Goal: Information Seeking & Learning: Learn about a topic

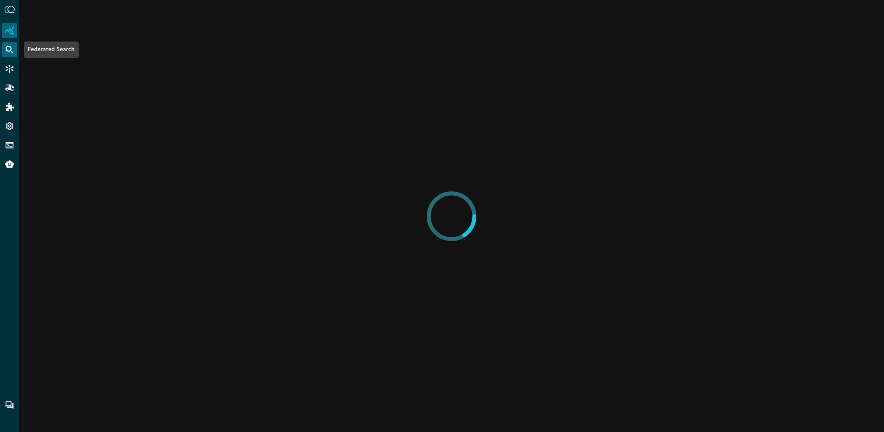
click at [13, 45] on icon "Federated Search" at bounding box center [10, 50] width 10 height 10
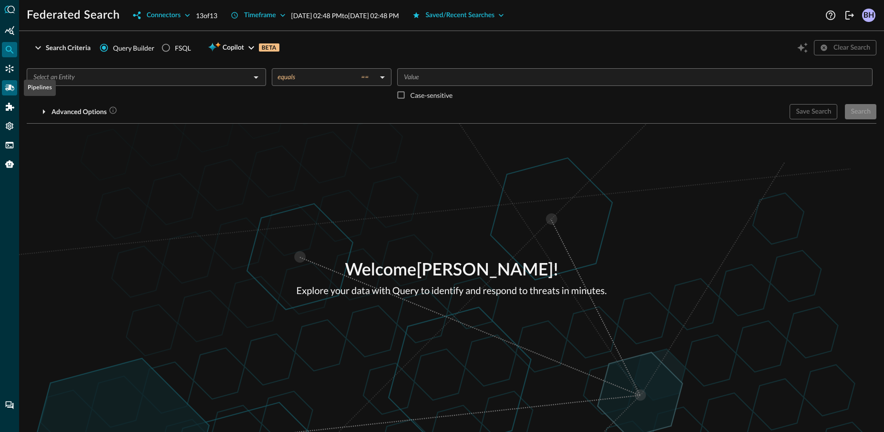
click at [6, 86] on icon "Pipelines" at bounding box center [10, 87] width 10 height 6
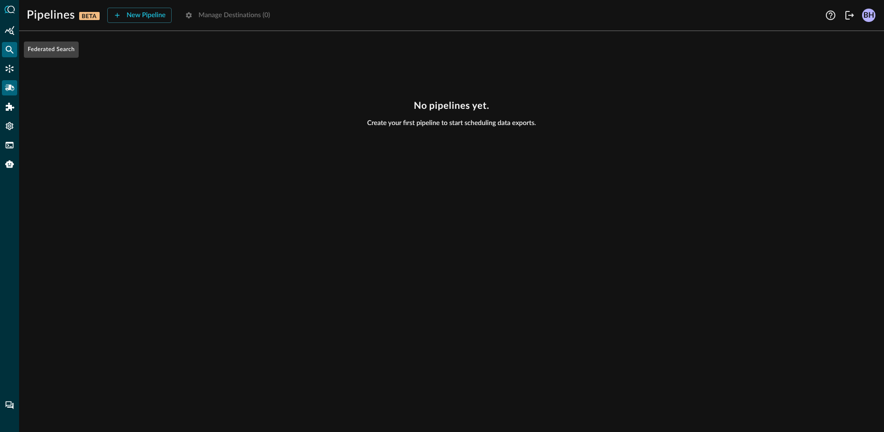
click at [10, 51] on icon "Federated Search" at bounding box center [10, 50] width 8 height 8
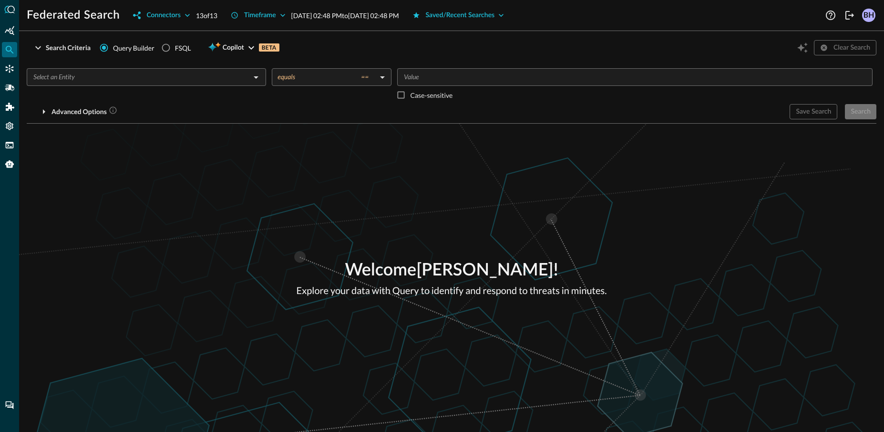
click at [267, 69] on div "​ equals == equals ​ ​ Case-sensitive" at bounding box center [452, 86] width 850 height 36
click at [253, 81] on icon "Open" at bounding box center [255, 77] width 11 height 11
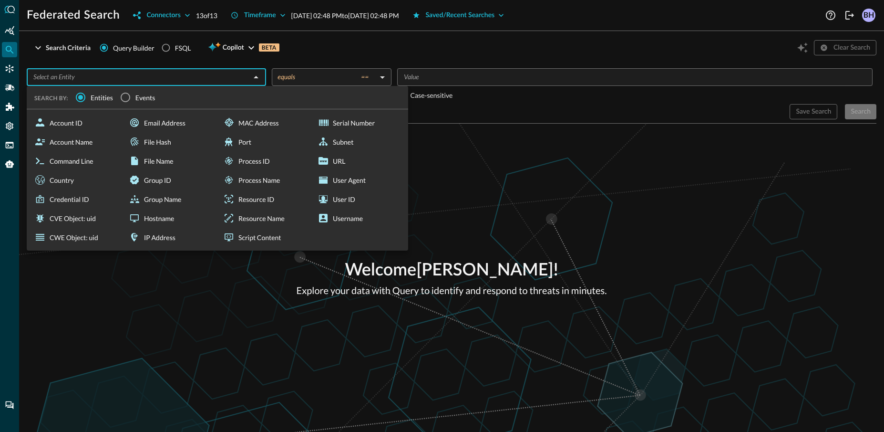
click at [150, 97] on span "Events" at bounding box center [145, 98] width 20 height 10
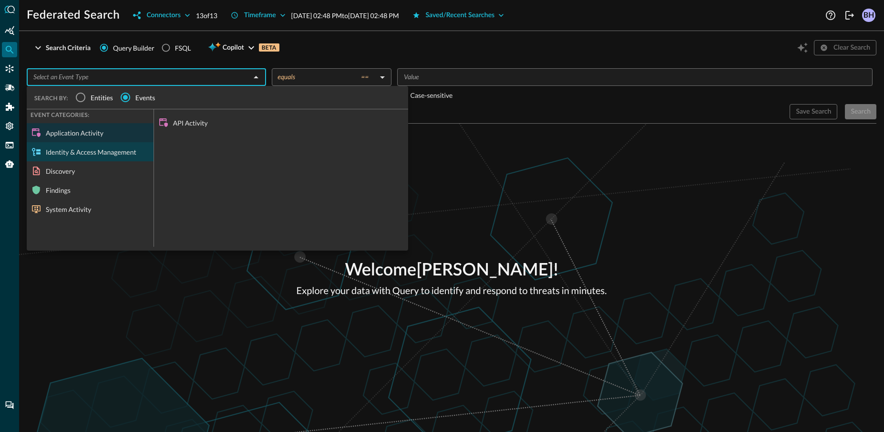
click at [91, 156] on div "Identity & Access Management" at bounding box center [90, 151] width 127 height 19
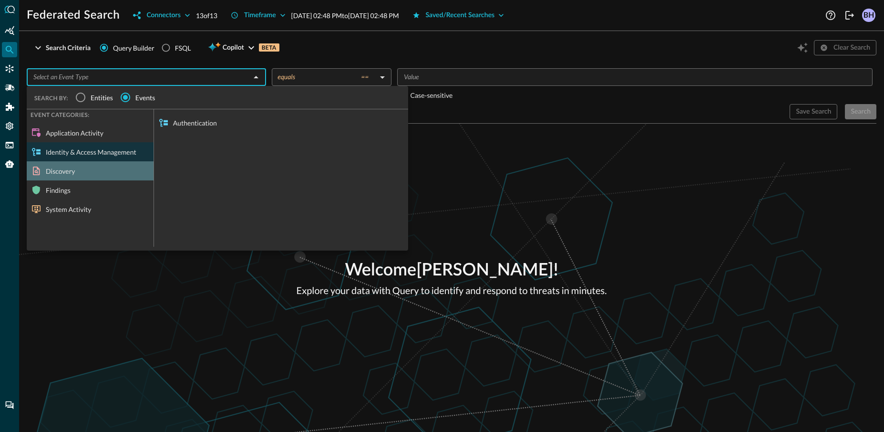
click at [89, 170] on div "Discovery" at bounding box center [90, 170] width 127 height 19
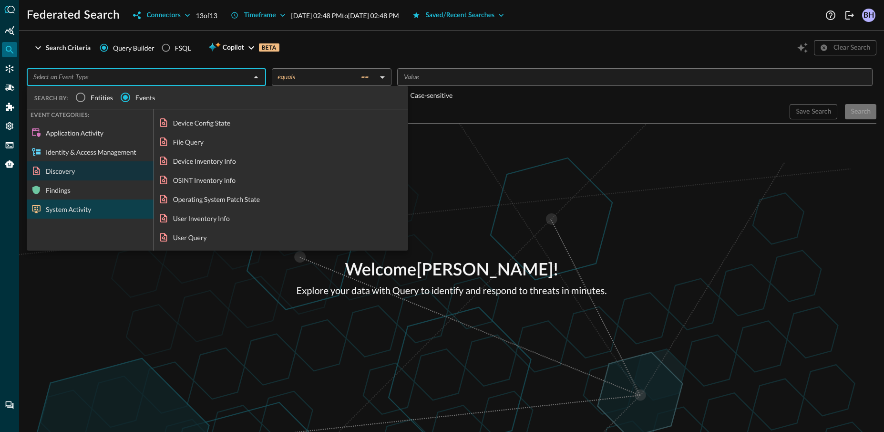
click at [88, 205] on div "System Activity" at bounding box center [90, 208] width 127 height 19
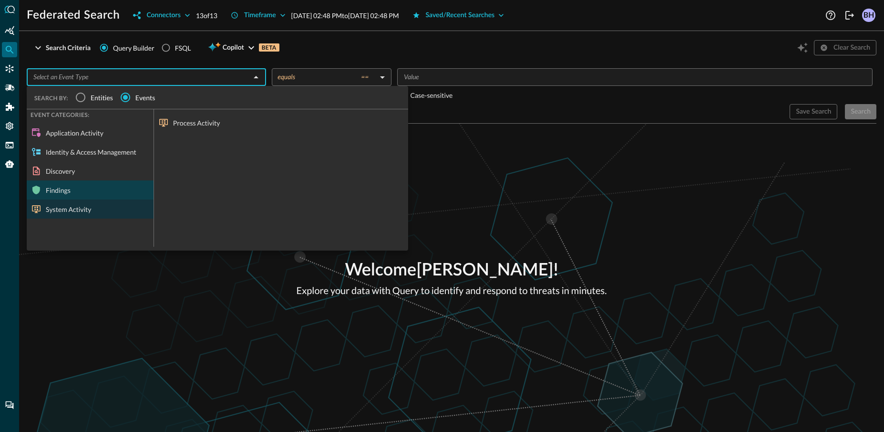
click at [83, 190] on div "Findings" at bounding box center [90, 189] width 127 height 19
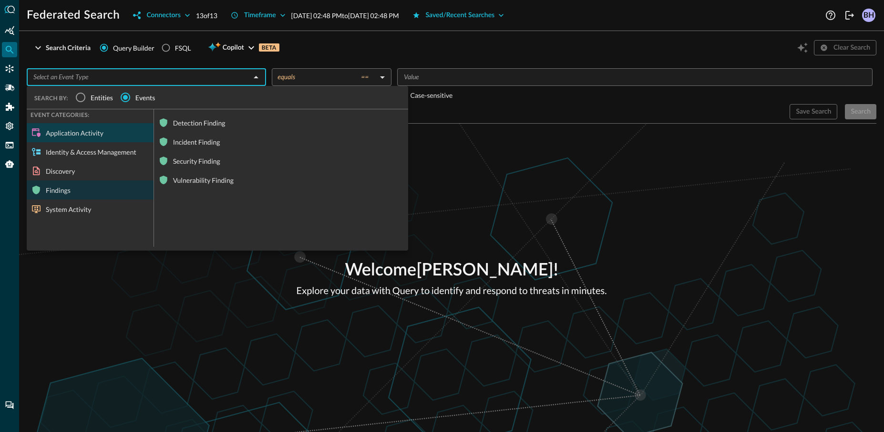
click at [76, 131] on div "Application Activity" at bounding box center [90, 132] width 127 height 19
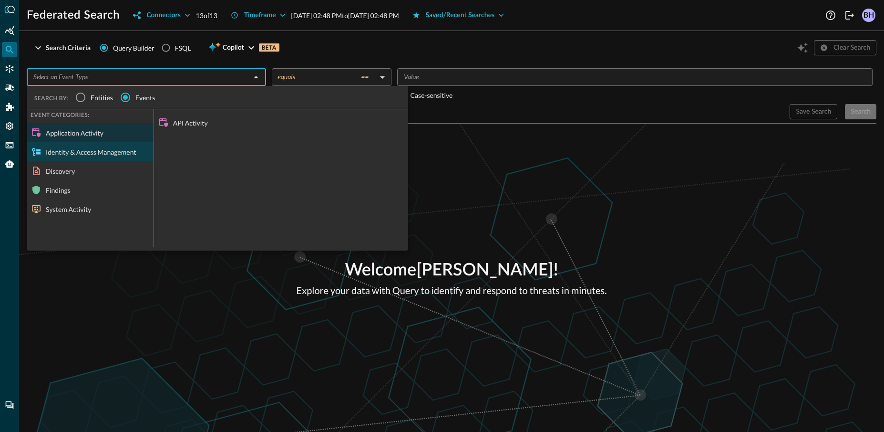
click at [75, 159] on div "Identity & Access Management" at bounding box center [90, 151] width 127 height 19
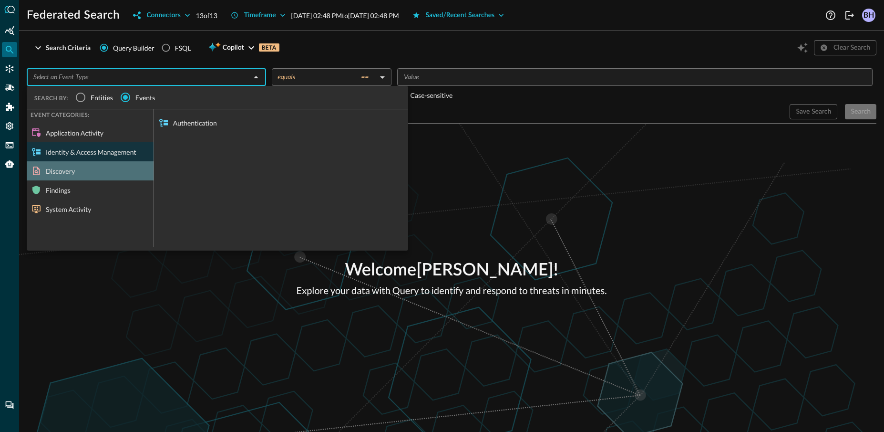
click at [74, 173] on div "Discovery" at bounding box center [90, 170] width 127 height 19
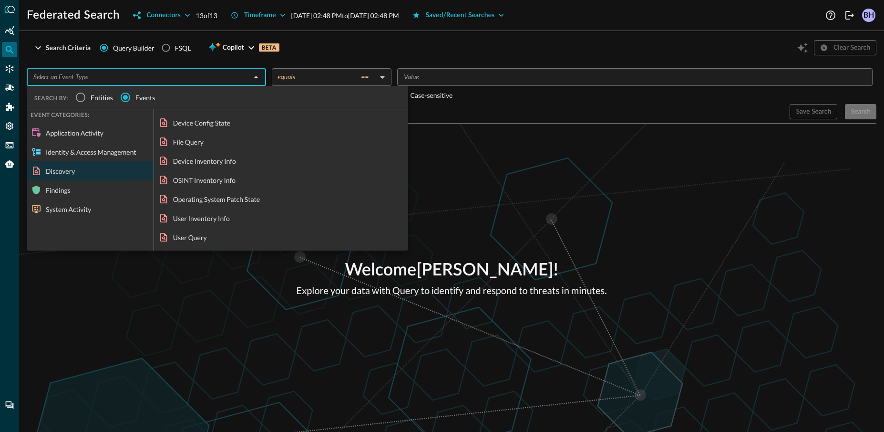
click at [638, 225] on div "Welcome [PERSON_NAME] ! Explore your data with Query to identify and respond to…" at bounding box center [451, 278] width 865 height 308
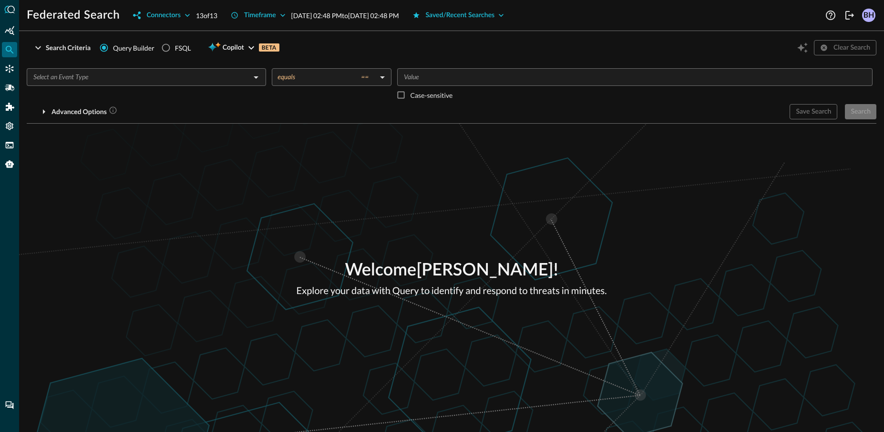
drag, startPoint x: 680, startPoint y: 218, endPoint x: 559, endPoint y: 210, distance: 120.5
click at [176, 47] on div "FSQL" at bounding box center [183, 48] width 16 height 10
click at [175, 47] on input "FSQL" at bounding box center [166, 48] width 18 height 18
radio input "true"
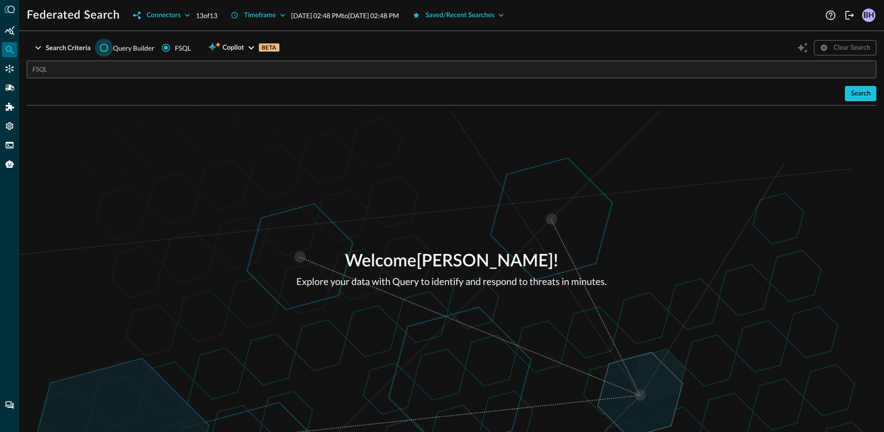
click at [106, 51] on input "Query Builder" at bounding box center [104, 48] width 18 height 18
radio input "true"
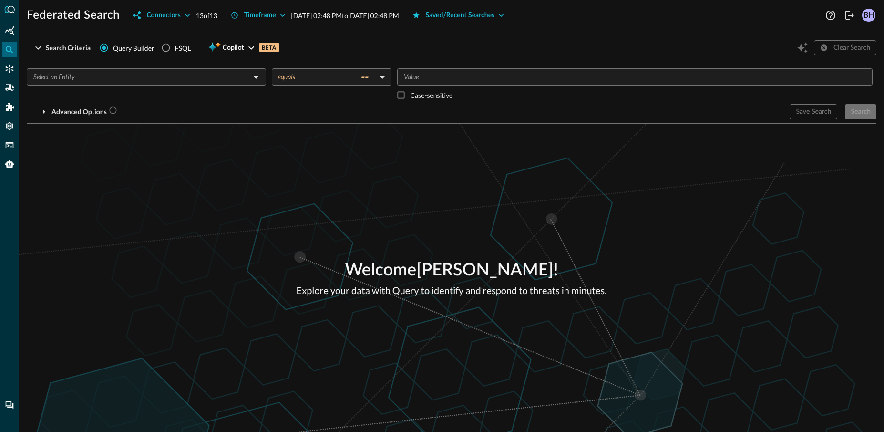
click at [143, 83] on input "text" at bounding box center [139, 77] width 218 height 12
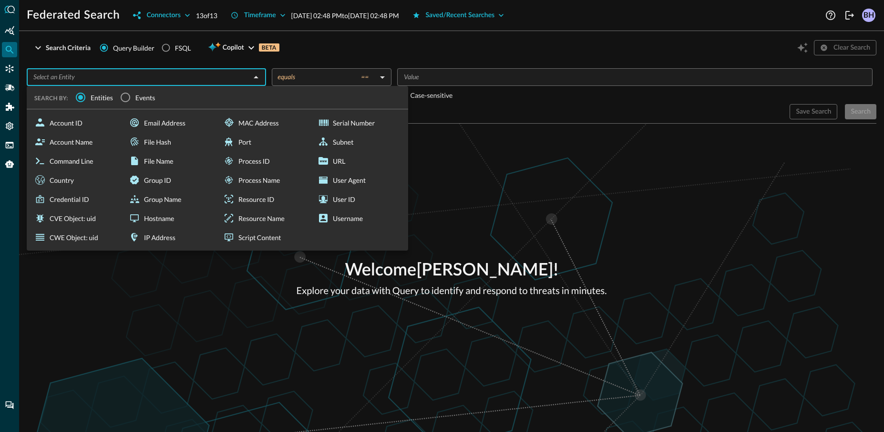
click at [145, 97] on span "Events" at bounding box center [145, 98] width 20 height 10
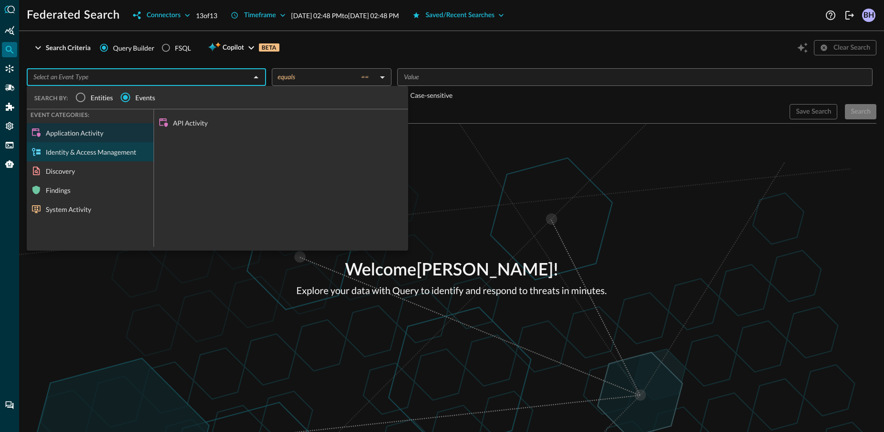
click at [101, 153] on div "Identity & Access Management" at bounding box center [90, 151] width 127 height 19
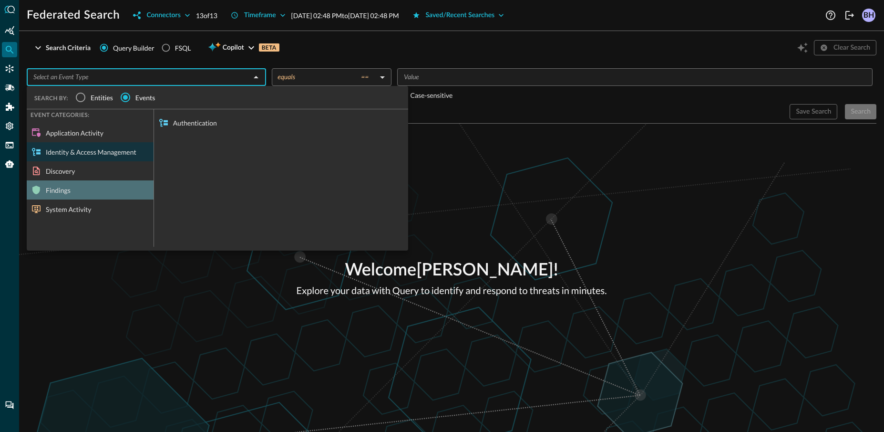
click at [86, 181] on div "Findings" at bounding box center [90, 189] width 127 height 19
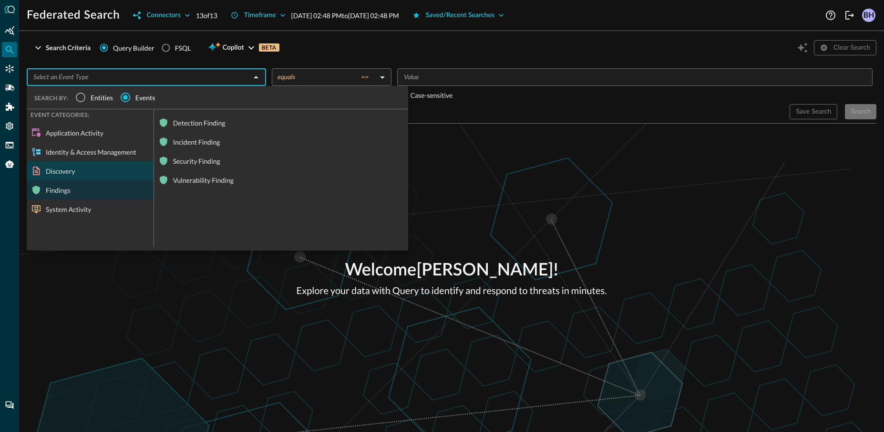
click at [75, 171] on div "Discovery" at bounding box center [90, 170] width 127 height 19
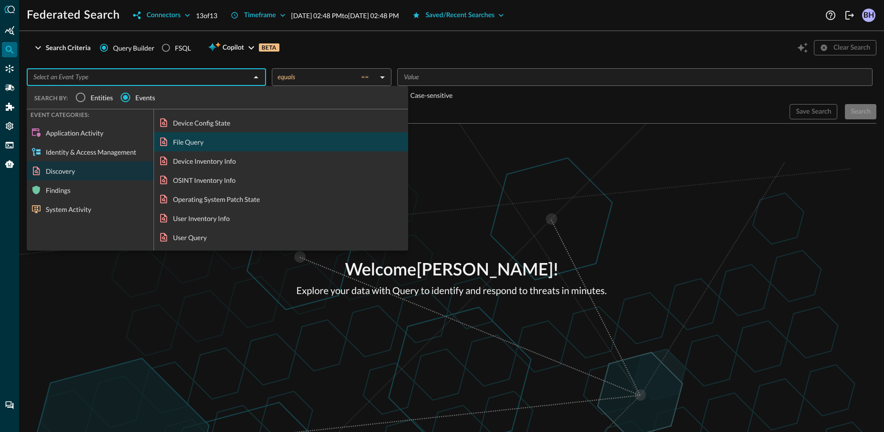
click at [193, 146] on div "File Query" at bounding box center [281, 141] width 254 height 19
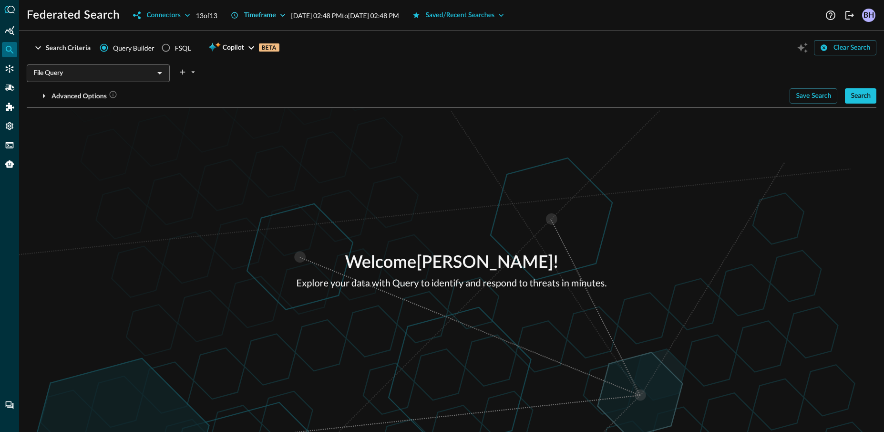
click at [266, 17] on div "Timeframe" at bounding box center [260, 16] width 32 height 12
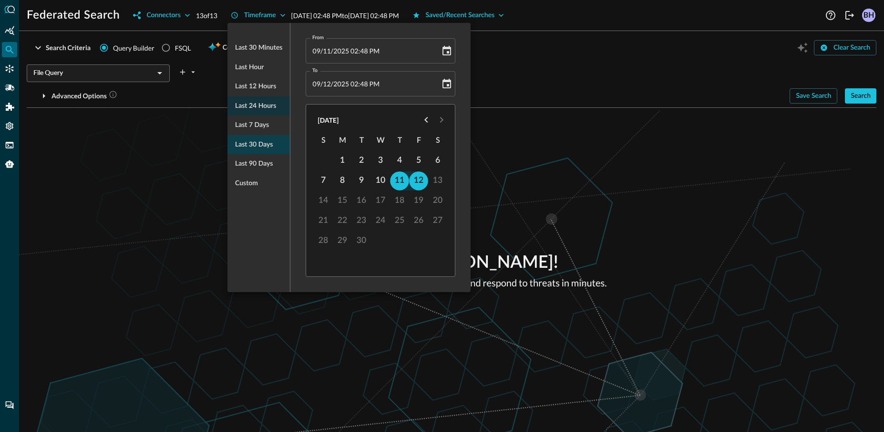
click at [247, 146] on span "Last 30 days" at bounding box center [254, 145] width 38 height 12
type input "[DATE] 03:03 PM"
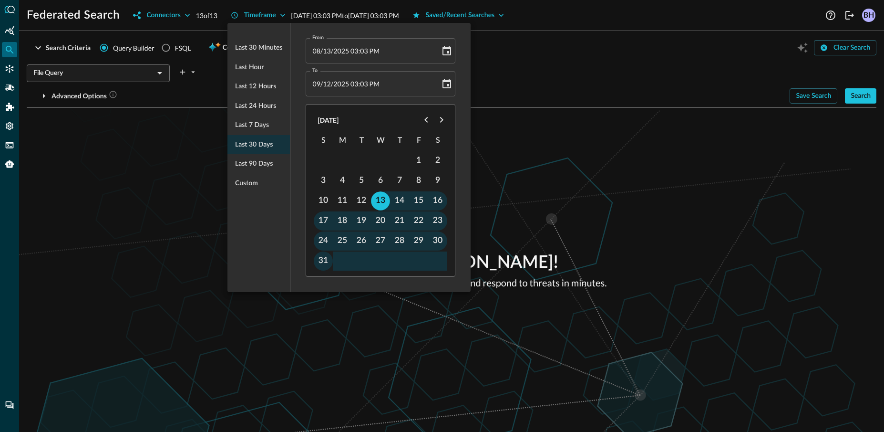
click at [624, 155] on div at bounding box center [442, 216] width 884 height 432
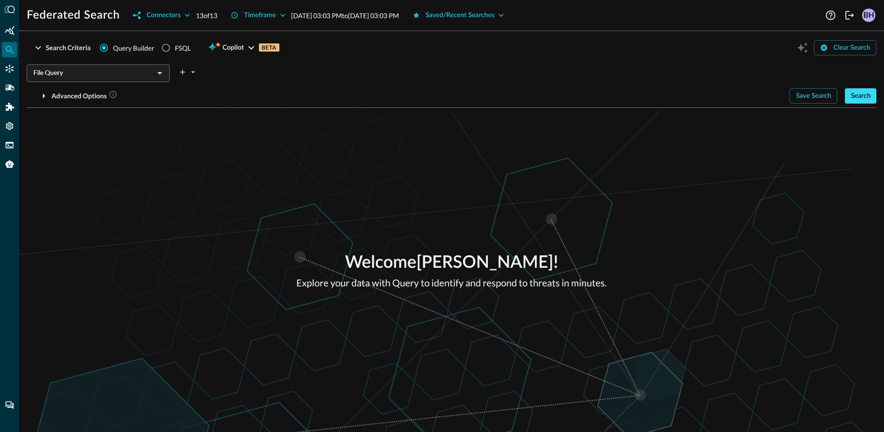
click at [858, 96] on div "Search" at bounding box center [861, 96] width 20 height 12
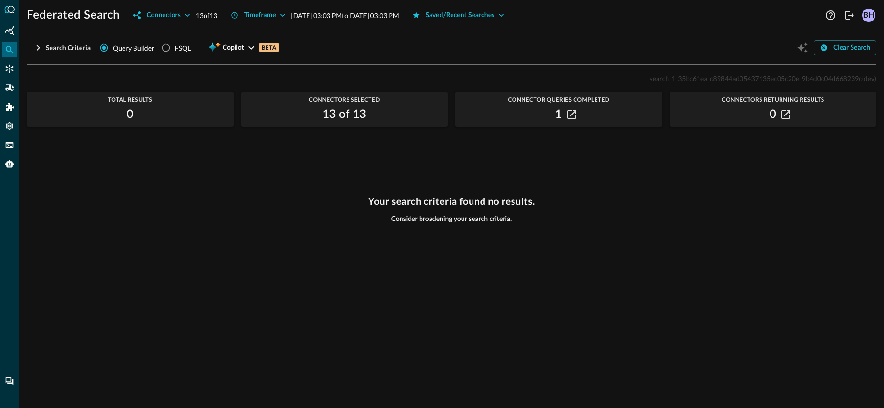
click at [356, 289] on div "Your search criteria found no results. Consider broadening your search criteria." at bounding box center [452, 296] width 850 height 201
click at [52, 53] on div "Search Criteria" at bounding box center [68, 48] width 45 height 12
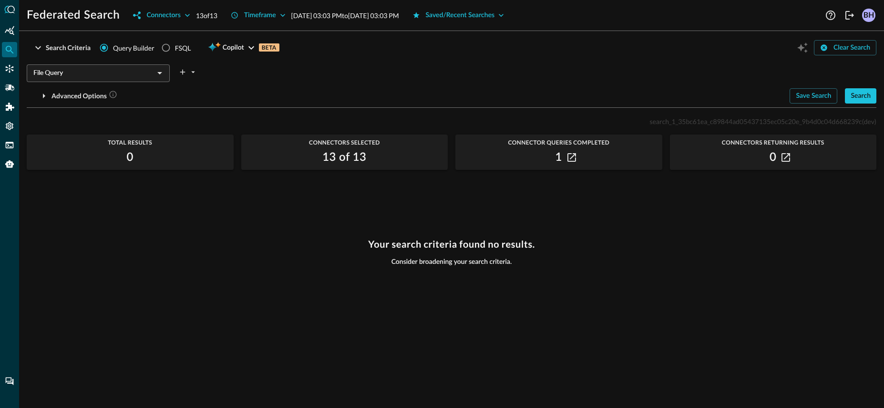
click at [155, 61] on div "File Query ​" at bounding box center [452, 71] width 850 height 20
click at [161, 63] on div "File Query ​" at bounding box center [452, 71] width 850 height 20
click at [160, 72] on icon "Open" at bounding box center [159, 72] width 11 height 11
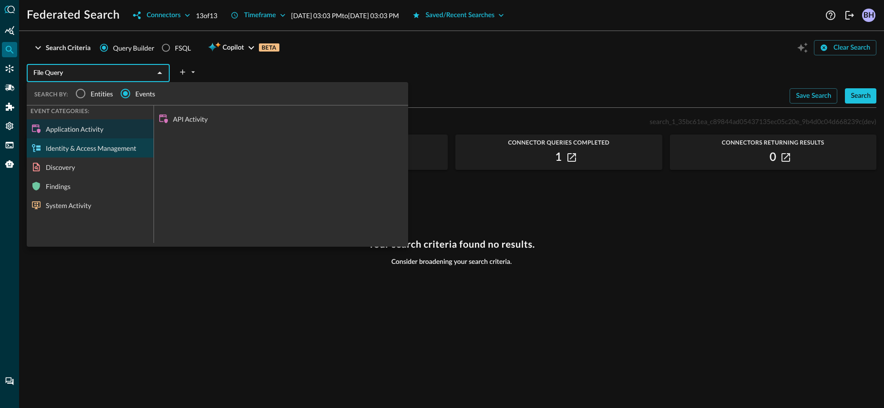
click at [92, 155] on div "Identity & Access Management" at bounding box center [90, 147] width 127 height 19
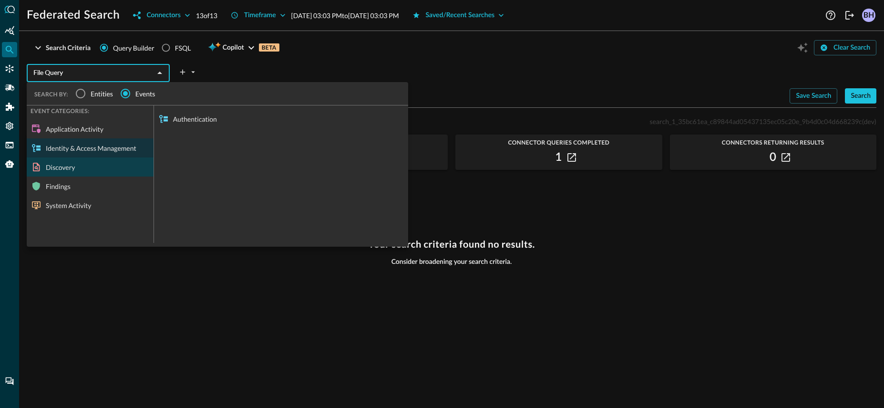
click at [69, 169] on div "Discovery" at bounding box center [90, 166] width 127 height 19
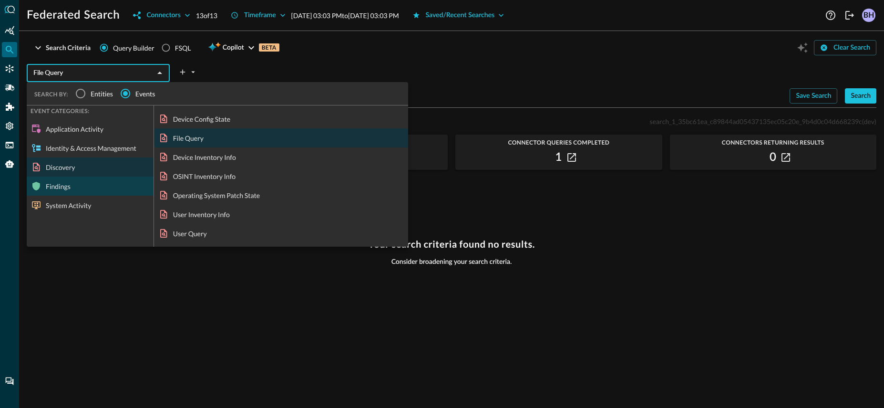
click at [72, 187] on div "Findings" at bounding box center [90, 185] width 127 height 19
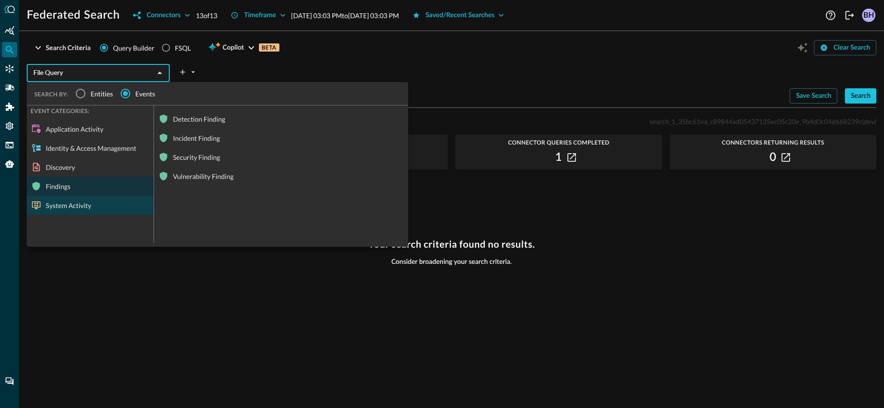
click at [69, 208] on div "System Activity" at bounding box center [90, 205] width 127 height 19
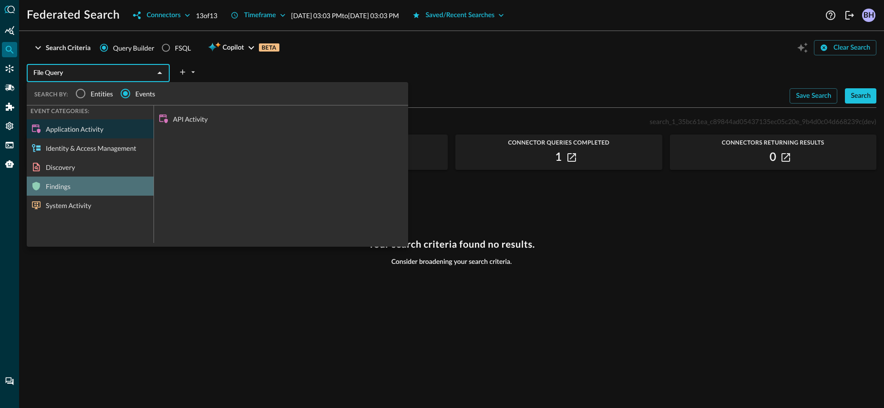
click at [67, 177] on div "Findings" at bounding box center [90, 185] width 127 height 19
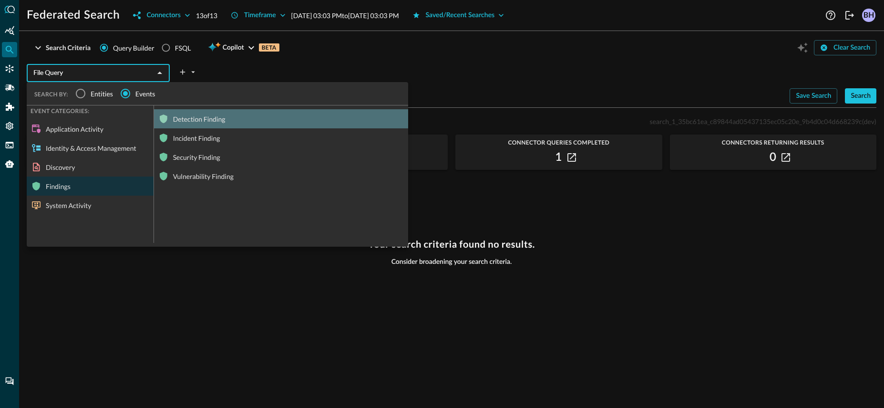
click at [197, 121] on div "Detection Finding" at bounding box center [281, 118] width 254 height 19
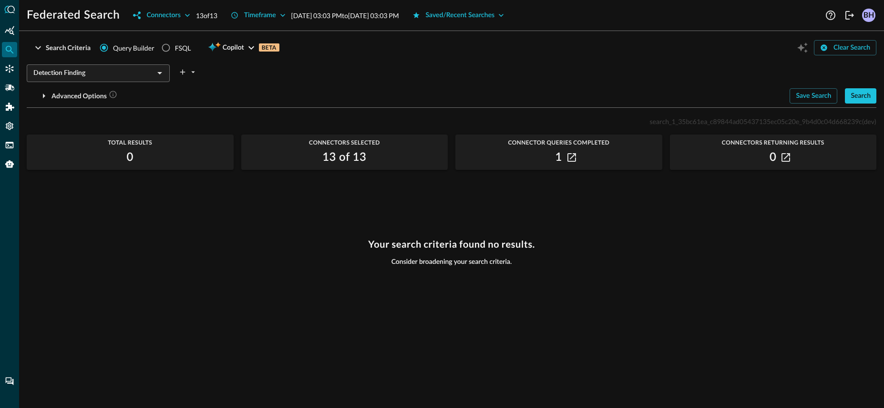
click at [331, 285] on div "Your search criteria found no results. Consider broadening your search criteria." at bounding box center [452, 317] width 850 height 158
click at [174, 16] on div "Connectors" at bounding box center [163, 16] width 34 height 12
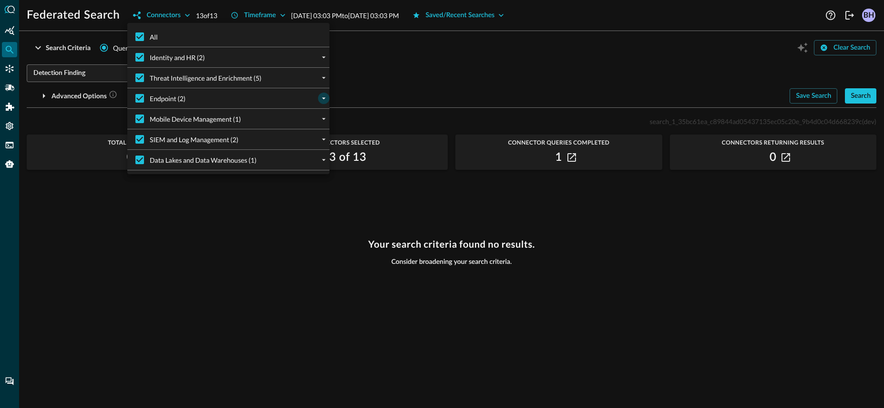
click at [320, 101] on icon "expand" at bounding box center [324, 98] width 9 height 9
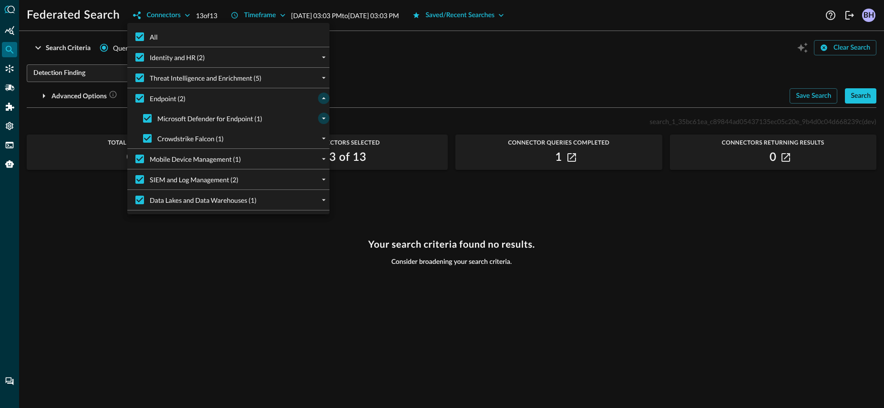
click at [321, 114] on button "expand" at bounding box center [323, 118] width 11 height 11
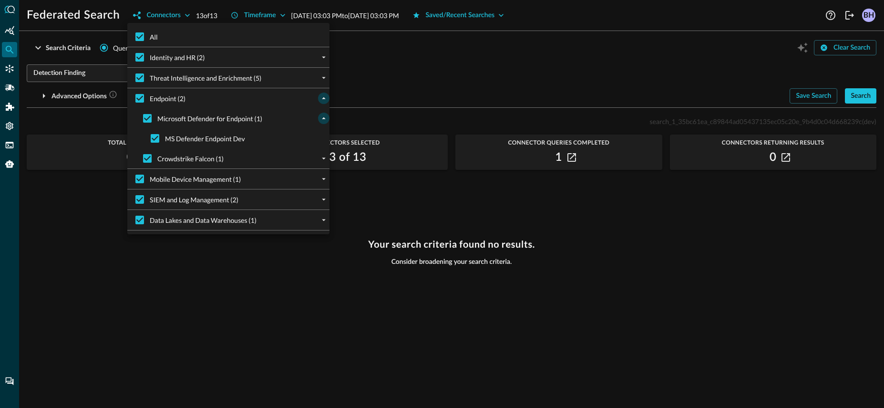
click at [323, 121] on icon "collapse" at bounding box center [324, 118] width 9 height 9
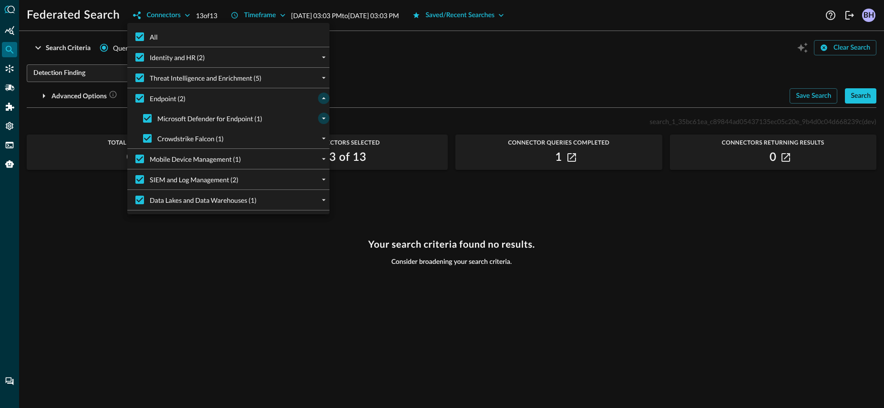
click at [439, 328] on div at bounding box center [442, 204] width 884 height 408
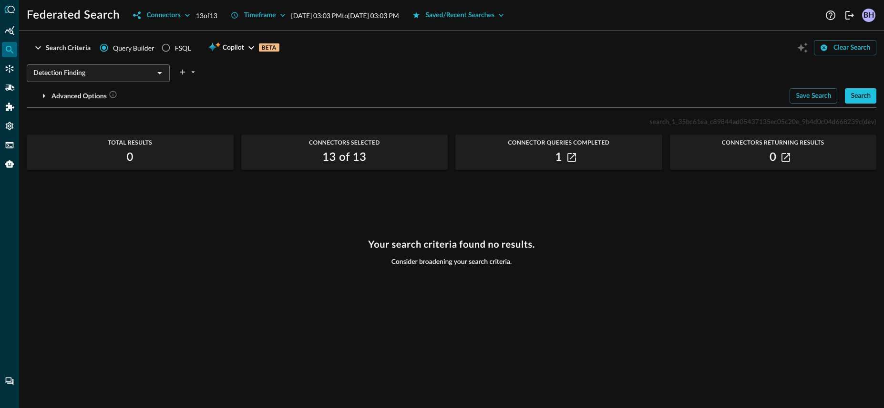
click at [152, 78] on div "Detection Finding ​" at bounding box center [98, 73] width 143 height 18
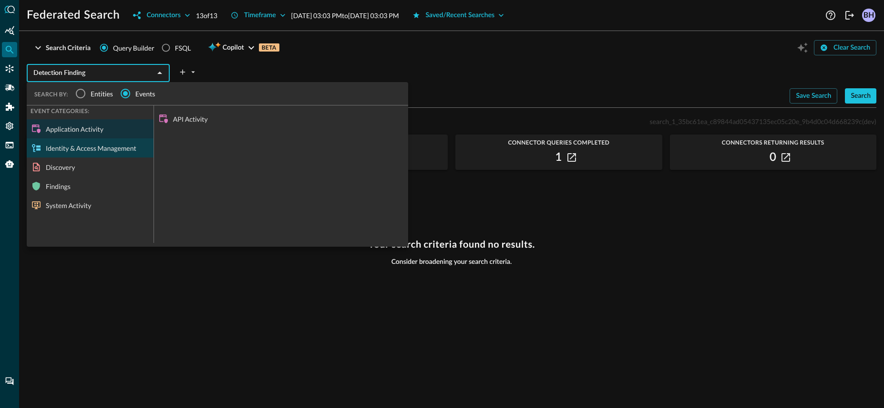
click at [94, 141] on div "Identity & Access Management" at bounding box center [90, 147] width 127 height 19
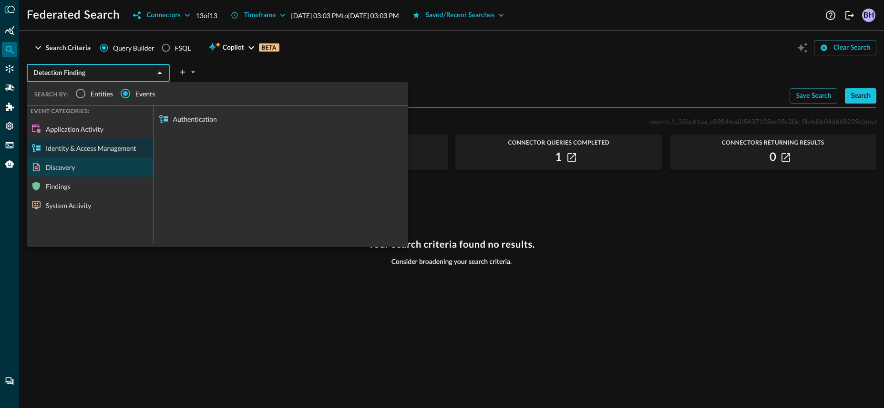
click at [53, 158] on div "Discovery" at bounding box center [90, 166] width 127 height 19
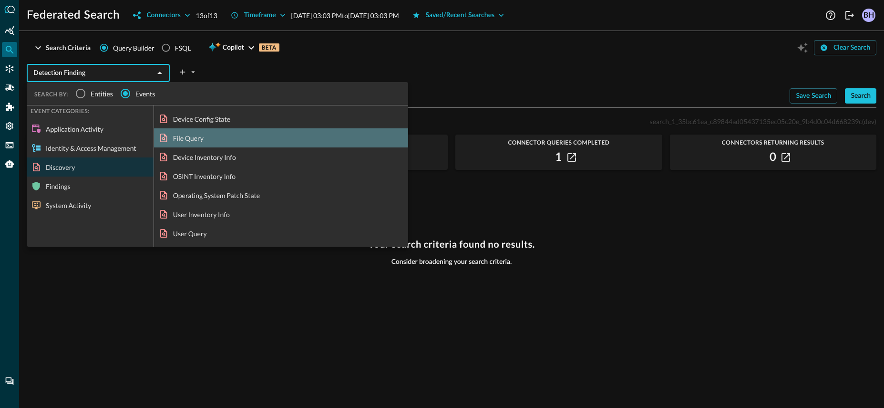
click at [181, 129] on div "File Query" at bounding box center [281, 137] width 254 height 19
type input "File Query"
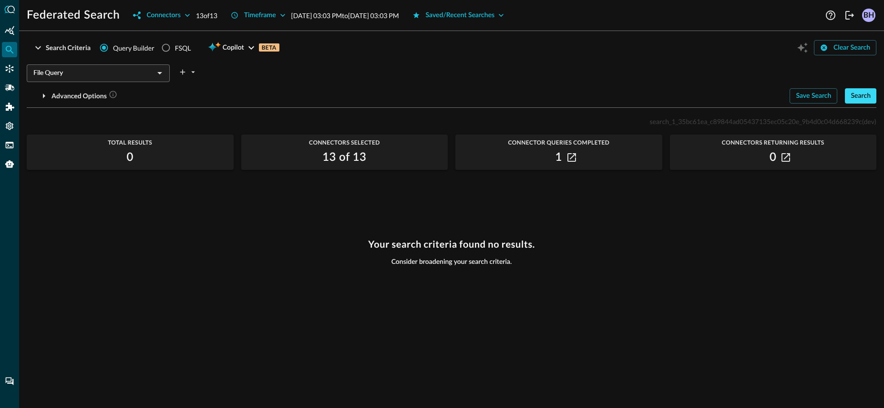
click at [856, 94] on div "Search" at bounding box center [861, 96] width 20 height 12
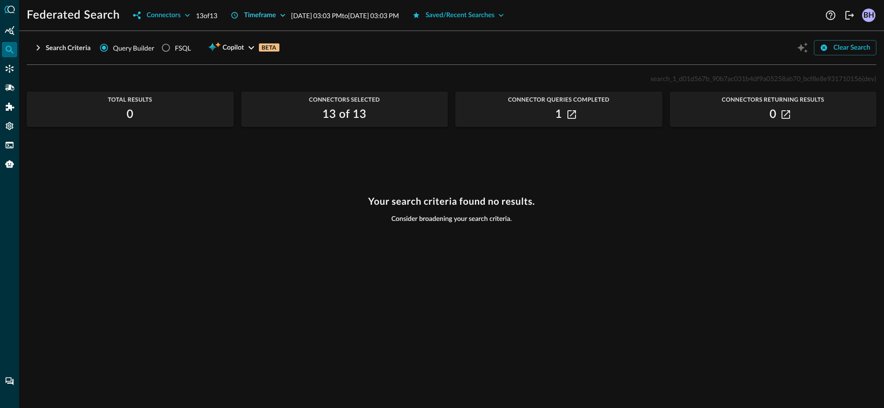
click at [287, 17] on icon "button" at bounding box center [283, 15] width 10 height 10
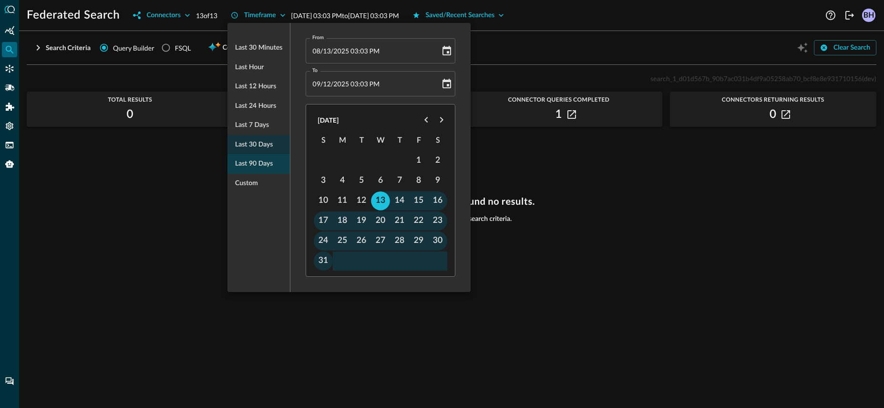
click at [254, 168] on span "Last 90 days" at bounding box center [254, 164] width 38 height 12
type input "[DATE] 03:08 PM"
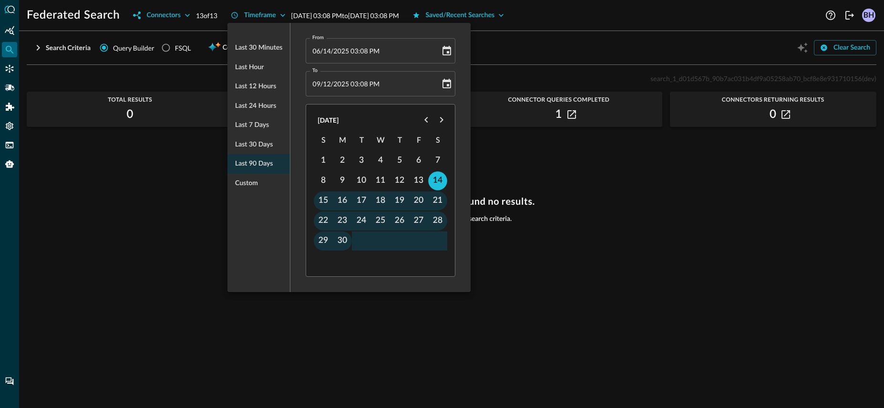
click at [630, 220] on div at bounding box center [442, 204] width 884 height 408
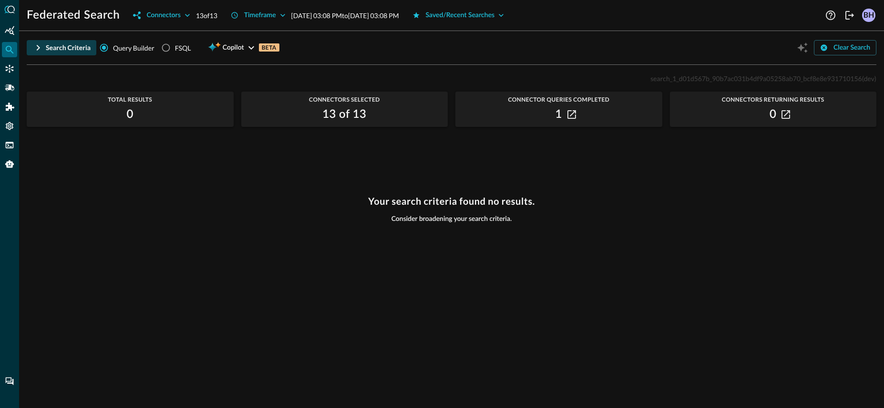
click at [69, 45] on div "Search Criteria" at bounding box center [68, 48] width 45 height 12
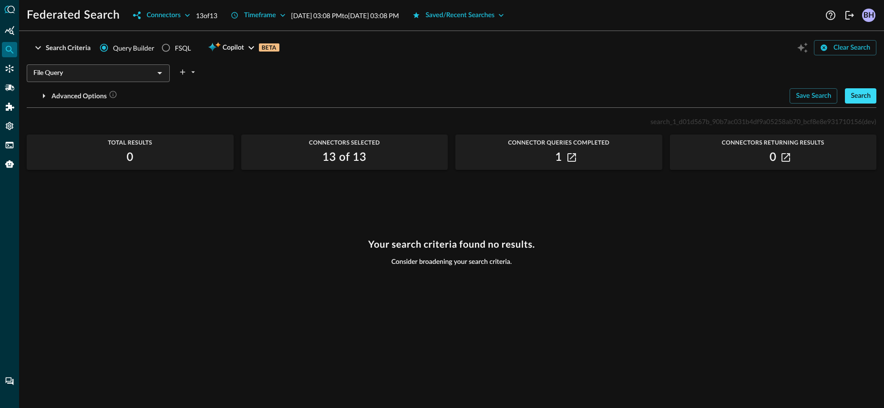
click at [865, 99] on div "Search" at bounding box center [861, 96] width 20 height 12
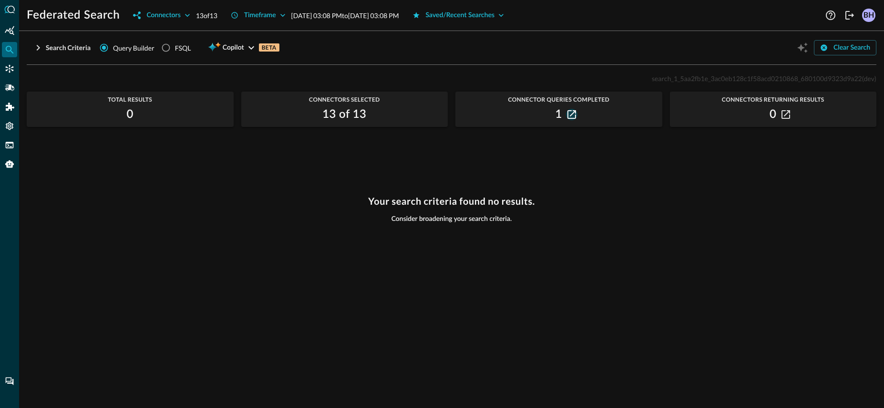
click at [573, 113] on icon "button" at bounding box center [572, 114] width 9 height 9
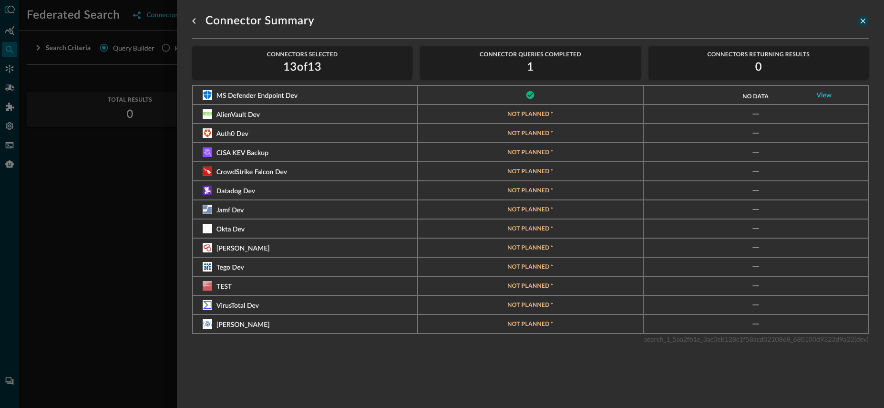
click at [862, 25] on icon "close-drawer" at bounding box center [863, 21] width 9 height 9
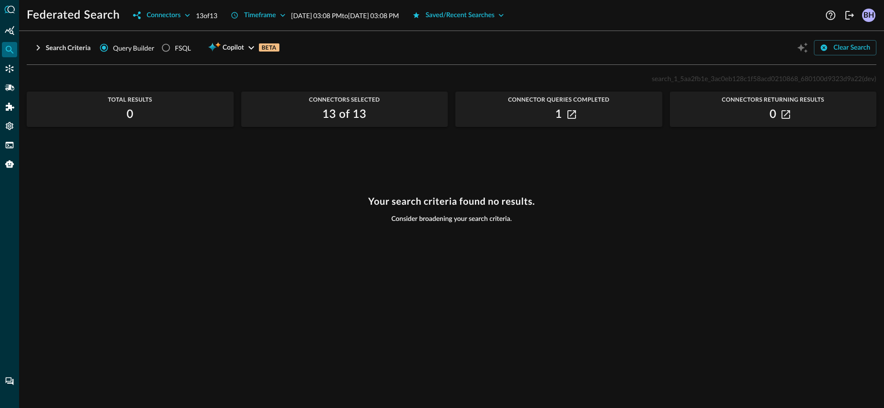
click at [514, 217] on div "Your search criteria found no results. Consider broadening your search criteria." at bounding box center [452, 296] width 850 height 201
click at [6, 65] on icon "Connectors" at bounding box center [10, 69] width 10 height 10
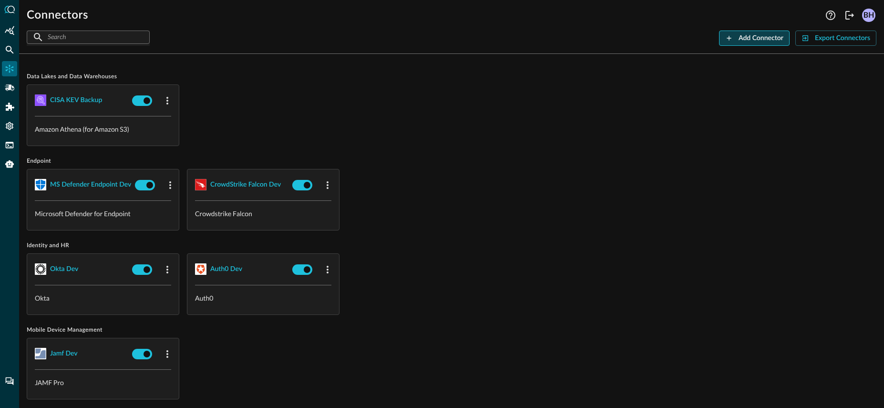
click at [771, 38] on div "Add Connector" at bounding box center [761, 38] width 45 height 12
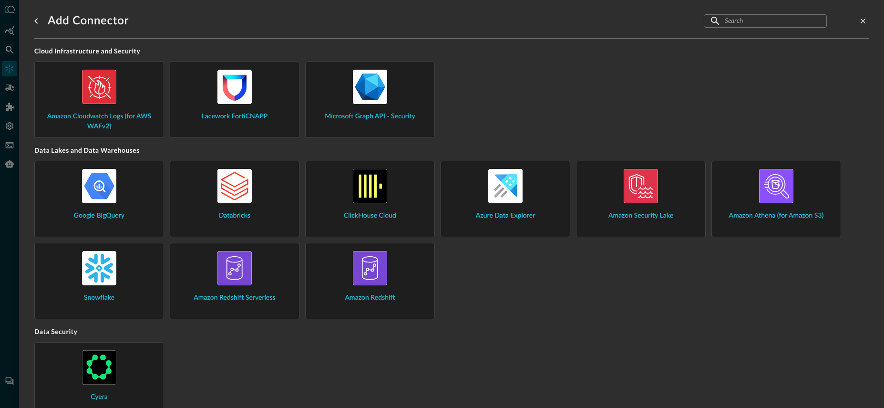
click at [781, 23] on input "text" at bounding box center [765, 21] width 80 height 18
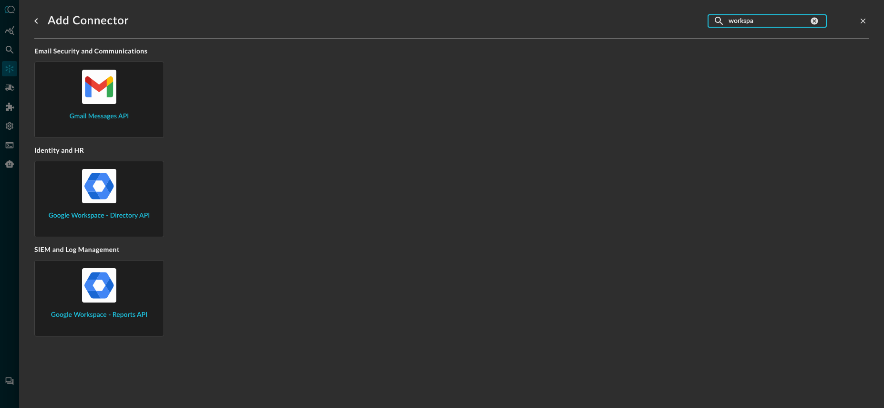
type input "workspa"
click at [53, 217] on span "Google Workspace - Directory API" at bounding box center [99, 216] width 101 height 10
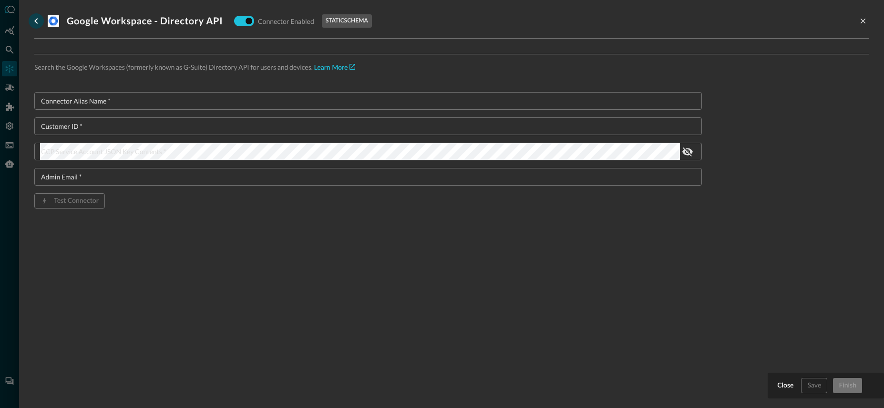
click at [34, 22] on icon "go back" at bounding box center [36, 20] width 11 height 11
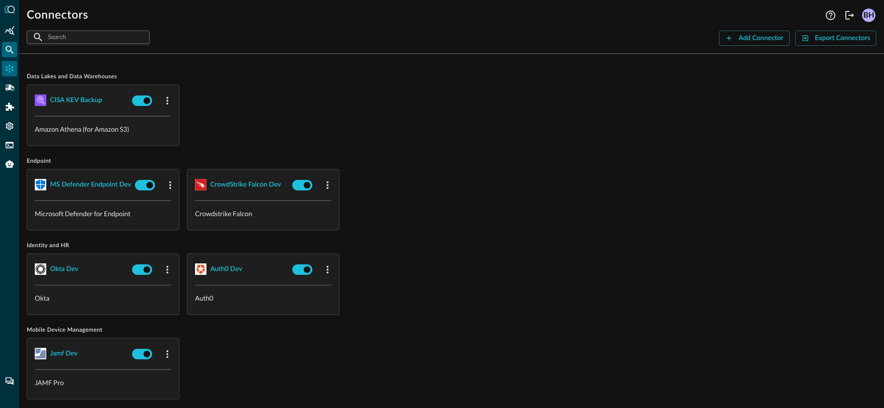
click at [9, 55] on div "Federated Search" at bounding box center [9, 49] width 15 height 15
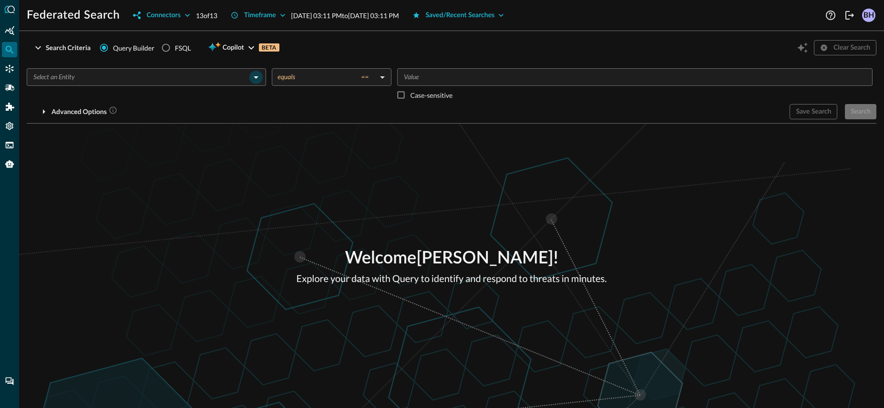
click at [251, 82] on div at bounding box center [255, 77] width 12 height 13
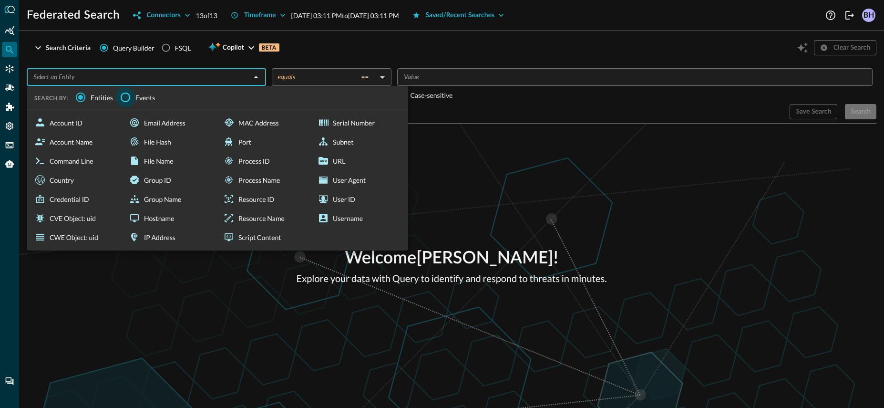
click at [124, 92] on input "Events" at bounding box center [125, 97] width 20 height 20
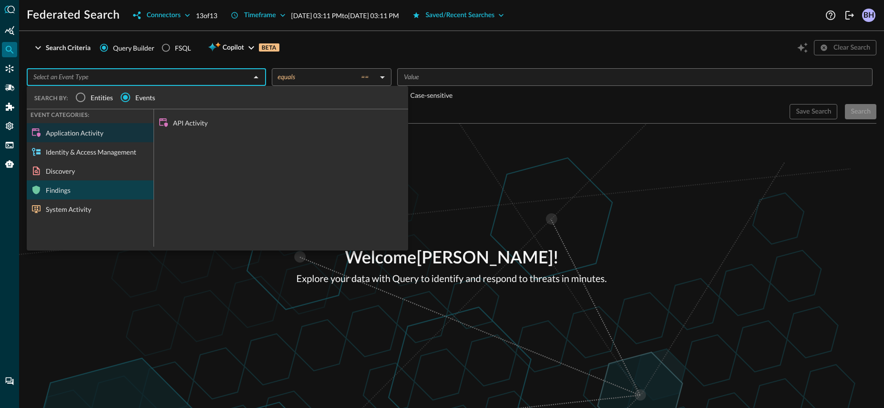
click at [81, 192] on div "Findings" at bounding box center [90, 189] width 127 height 19
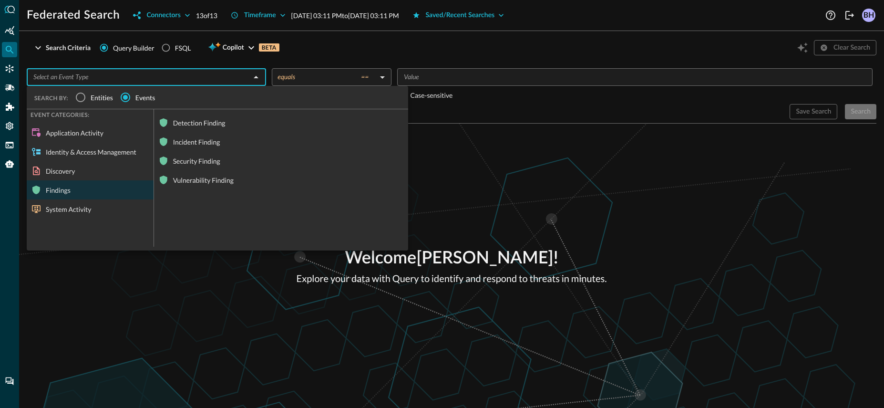
click at [201, 127] on div "Detection Finding" at bounding box center [281, 122] width 254 height 19
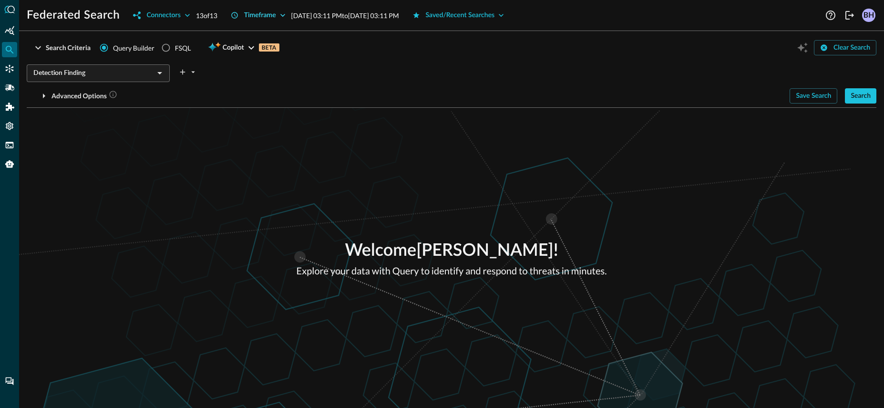
click at [282, 18] on icon "button" at bounding box center [283, 15] width 10 height 10
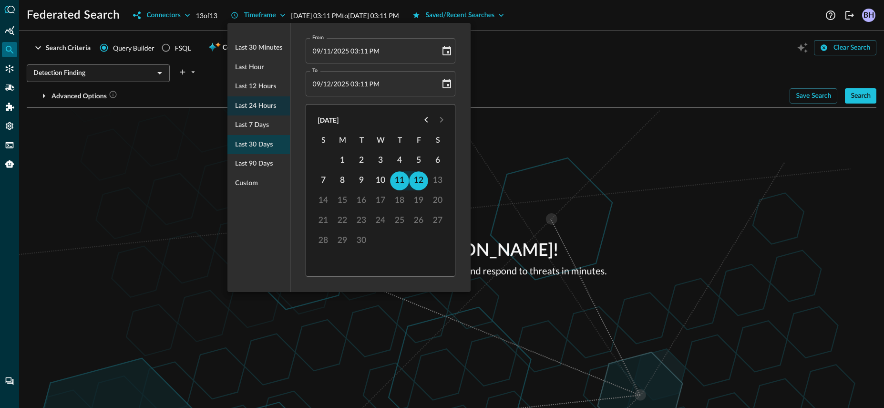
click at [251, 150] on div "Last 30 days" at bounding box center [258, 145] width 62 height 20
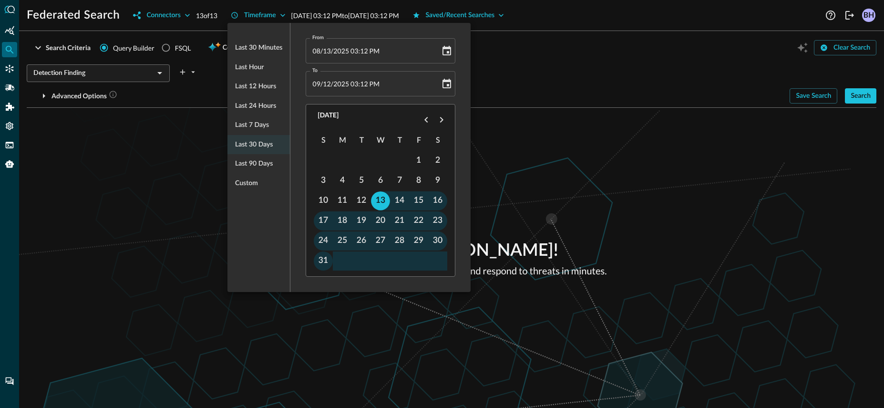
type input "[DATE] 03:12 PM"
click at [709, 191] on div at bounding box center [442, 204] width 884 height 408
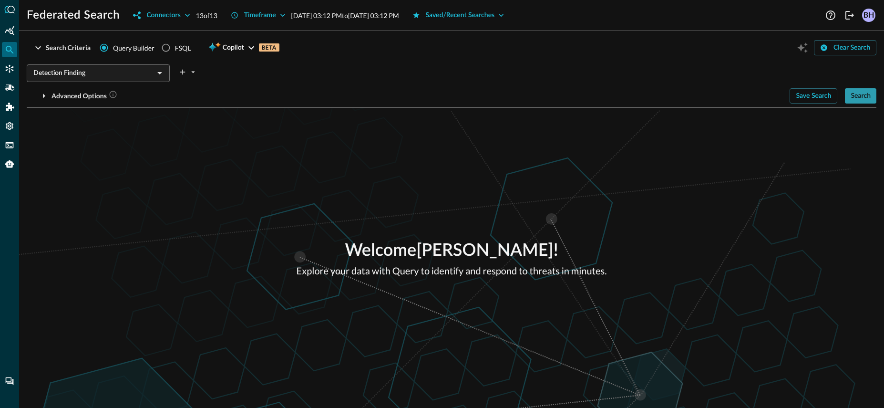
click at [865, 96] on div "Search" at bounding box center [861, 96] width 20 height 12
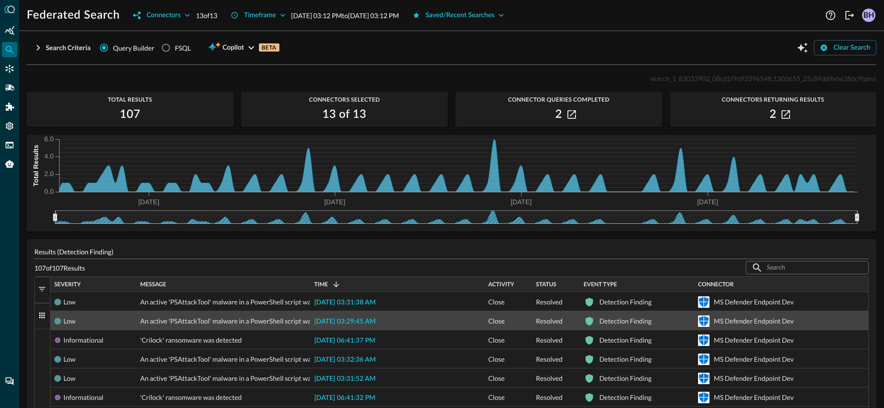
scroll to position [49, 0]
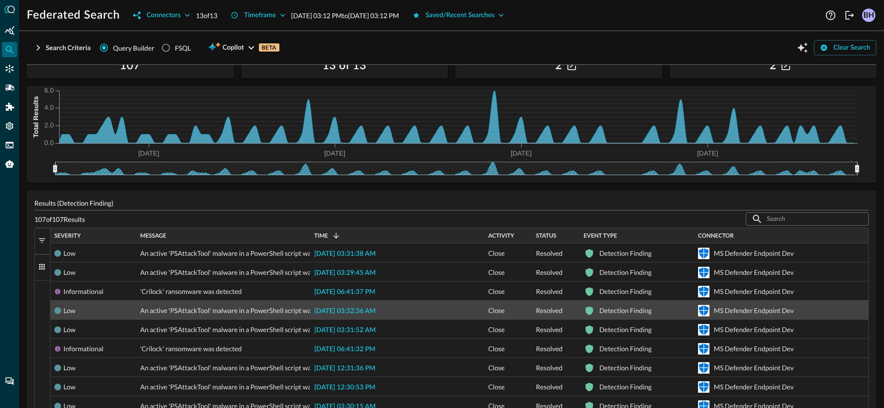
click at [363, 314] on span "[DATE] 03:32:36 AM" at bounding box center [345, 311] width 62 height 7
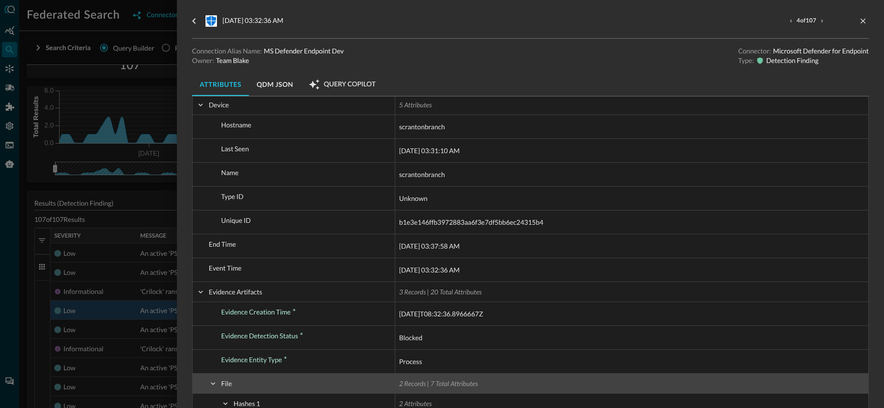
scroll to position [243, 0]
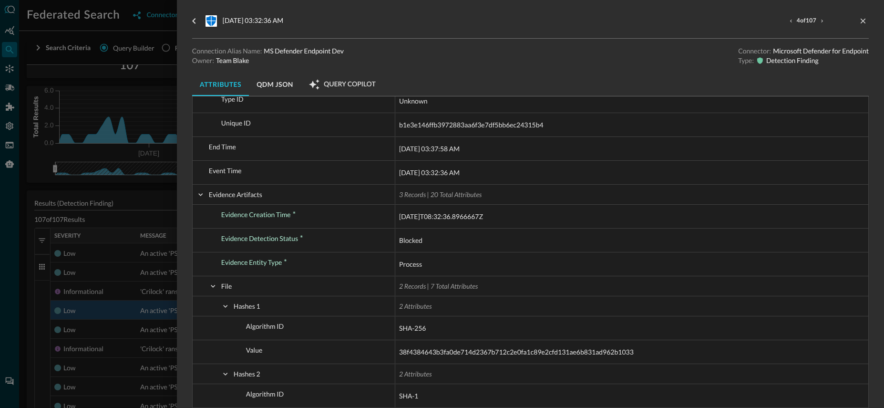
click at [285, 92] on button "QDM JSON" at bounding box center [275, 84] width 52 height 23
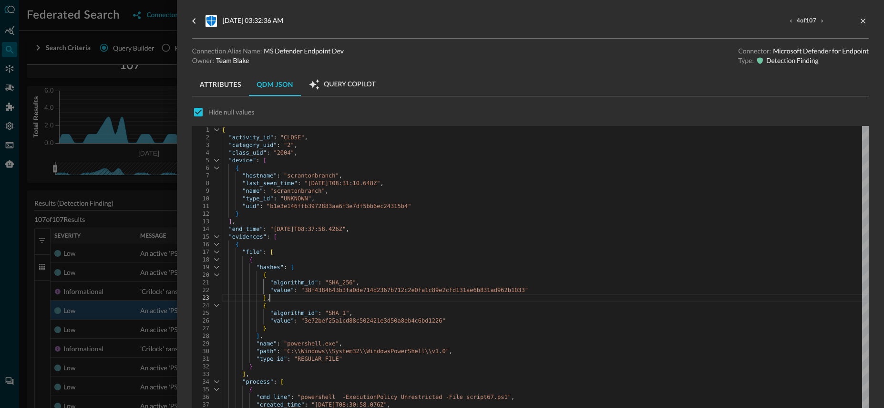
click at [362, 295] on div "} ," at bounding box center [545, 298] width 647 height 8
click at [361, 295] on div "} ," at bounding box center [545, 298] width 647 height 8
click at [357, 290] on span ""38f4384643b3fa0de714d2367b712c2e0fa1c89e2cfd131ae" at bounding box center [387, 290] width 172 height 7
click at [406, 288] on span ""38f4384643b3fa0de714d2367b712c2e0fa1c89e2cfd131ae" at bounding box center [387, 290] width 172 height 7
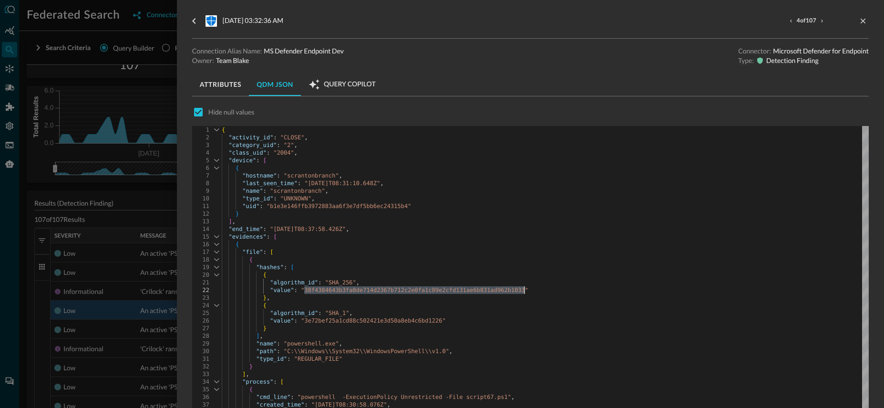
click at [139, 147] on div at bounding box center [442, 204] width 884 height 408
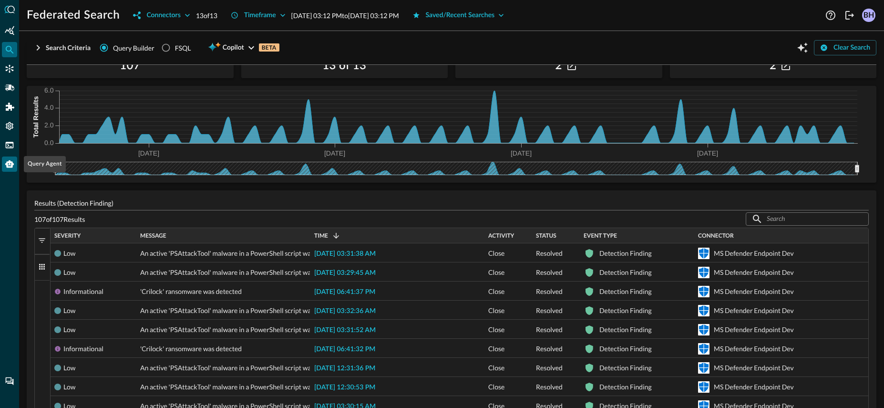
click at [9, 167] on icon "Query Agent" at bounding box center [9, 164] width 9 height 8
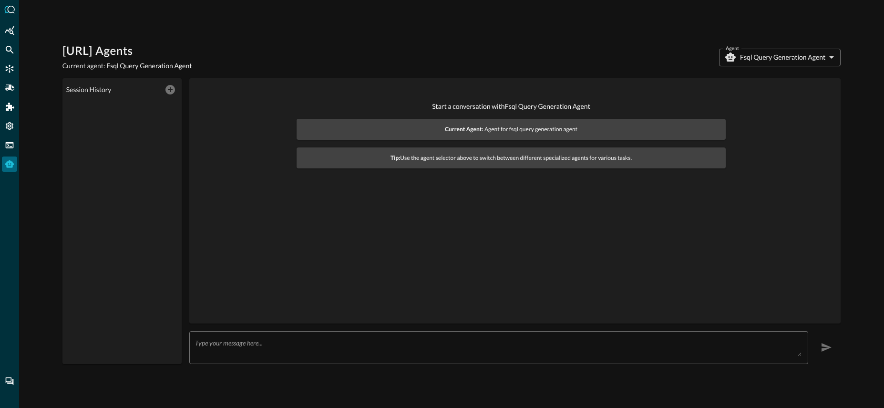
click at [764, 62] on body "[URL] Agents Current agent: Fsql Query Generation Agent Agent Fsql Query Genera…" at bounding box center [442, 204] width 884 height 408
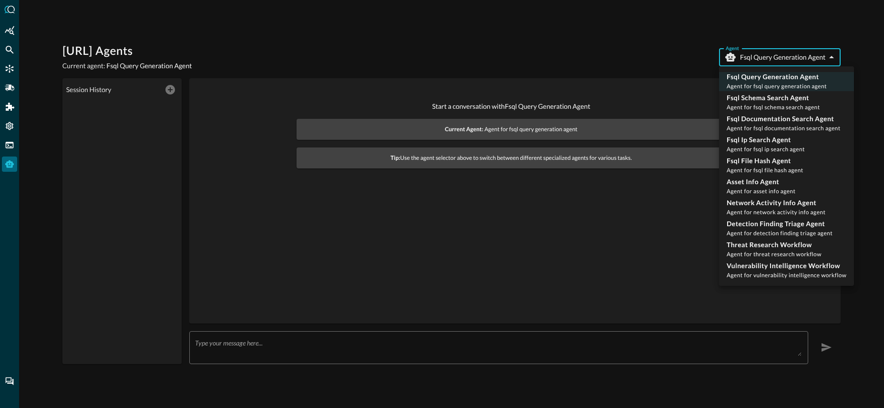
click at [764, 62] on div at bounding box center [442, 204] width 884 height 408
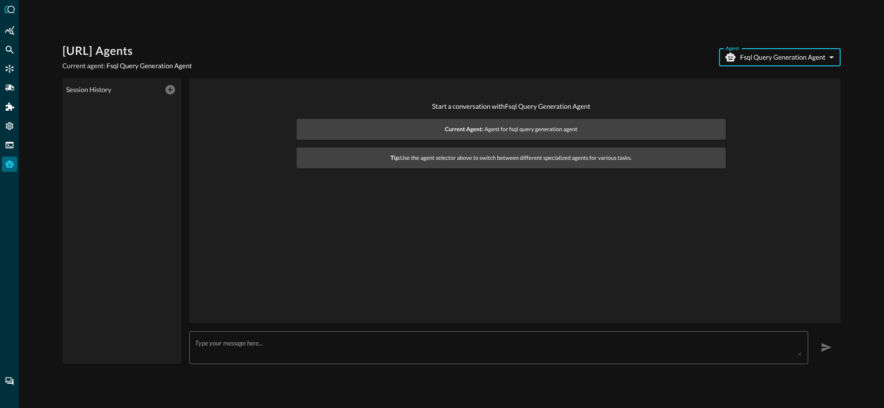
drag, startPoint x: 417, startPoint y: 360, endPoint x: 437, endPoint y: 339, distance: 29.0
click at [418, 359] on div "x ​" at bounding box center [499, 347] width 620 height 33
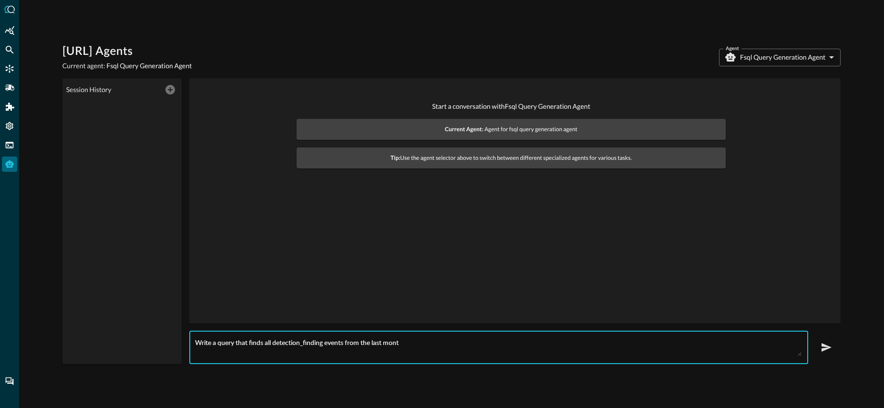
type textarea "Write a query that finds all detection_finding events from the last month"
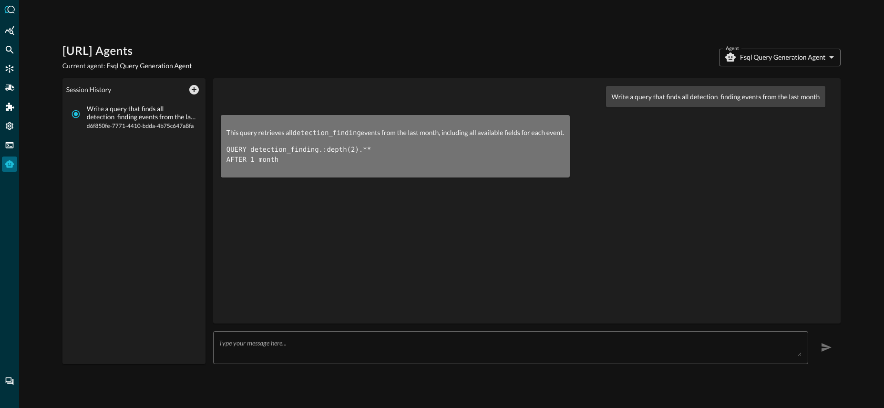
click at [356, 341] on textarea at bounding box center [510, 347] width 583 height 17
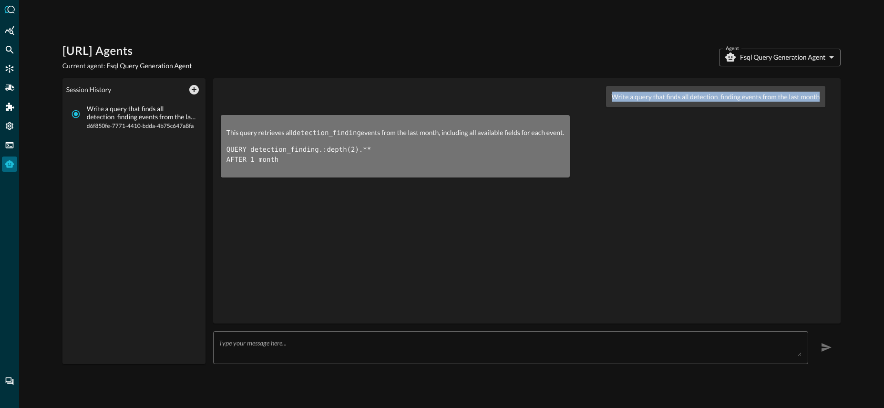
drag, startPoint x: 820, startPoint y: 99, endPoint x: 609, endPoint y: 92, distance: 210.9
click at [609, 92] on div "Write a query that finds all detection_finding events from the last month" at bounding box center [716, 96] width 220 height 21
copy p "Write a query that finds all detection_finding events from the last month"
click at [498, 351] on textarea at bounding box center [510, 347] width 583 height 17
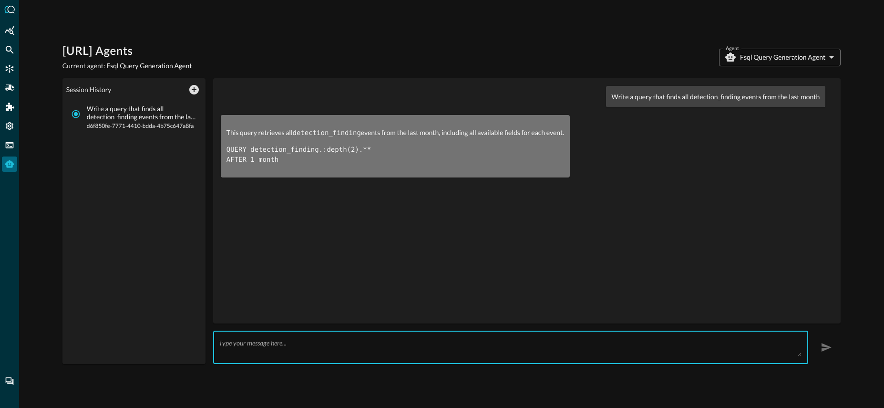
paste textarea "Write a query that finds all detection_finding events from the last month"
type textarea "Write a query that finds all detection_finding events from the last month that …"
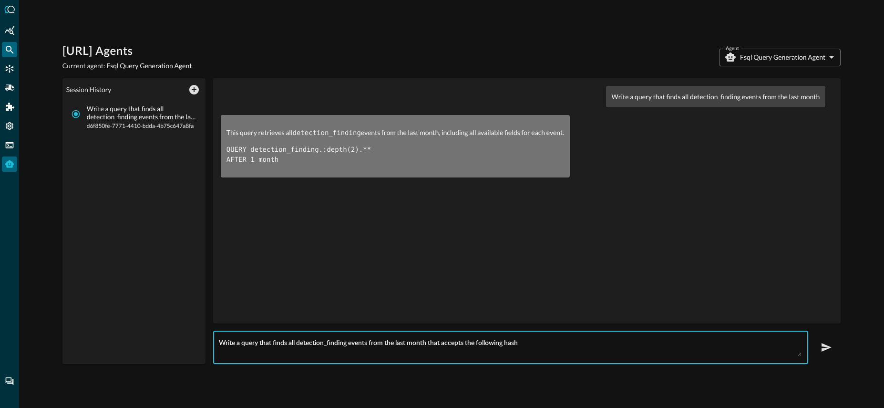
click at [8, 53] on icon "Federated Search" at bounding box center [10, 50] width 10 height 10
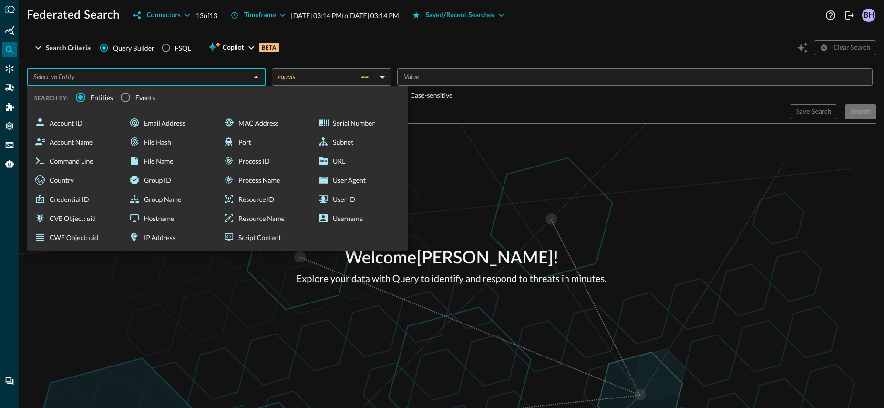
click at [246, 81] on input "text" at bounding box center [139, 77] width 218 height 12
click at [140, 93] on span "Events" at bounding box center [145, 98] width 20 height 10
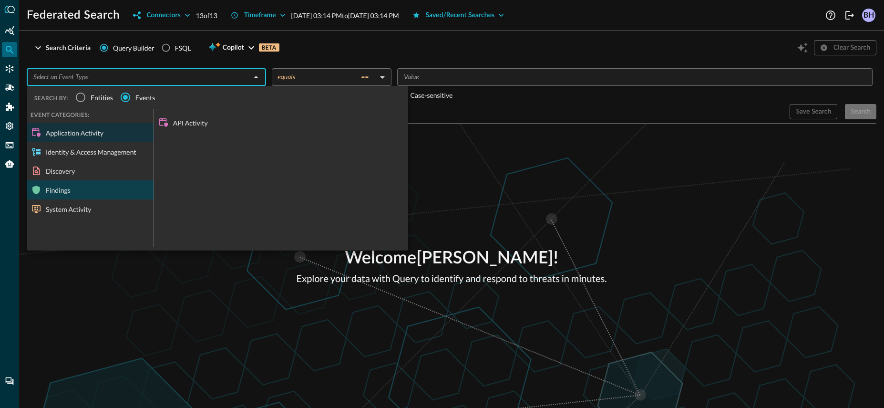
click at [68, 191] on div "Findings" at bounding box center [90, 189] width 127 height 19
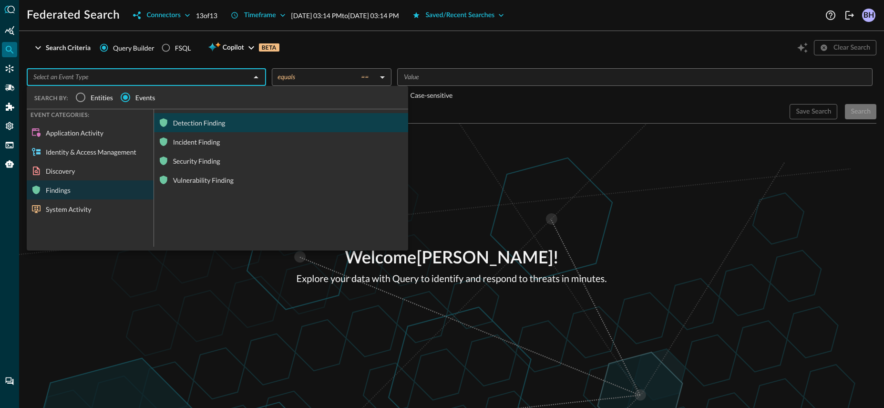
click at [209, 117] on div "Detection Finding" at bounding box center [281, 122] width 254 height 19
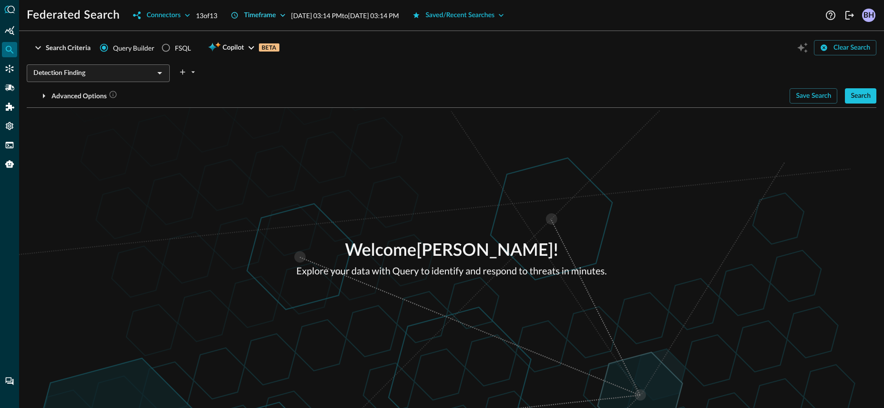
click at [268, 8] on div "Federated Search Connectors 13 of 13 Timeframe [DATE] 03:14 PM to [DATE] 03:14 …" at bounding box center [451, 11] width 865 height 23
click at [285, 19] on icon "button" at bounding box center [283, 15] width 10 height 10
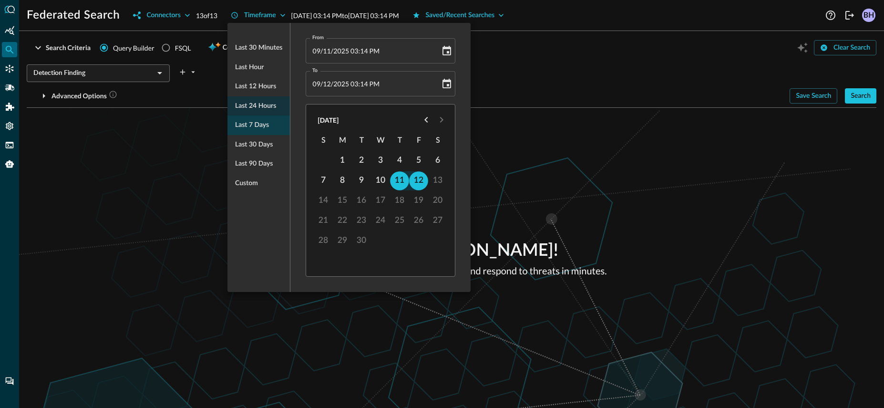
click at [283, 125] on div "Last 7 days" at bounding box center [258, 125] width 62 height 20
type input "[DATE] 03:14 PM"
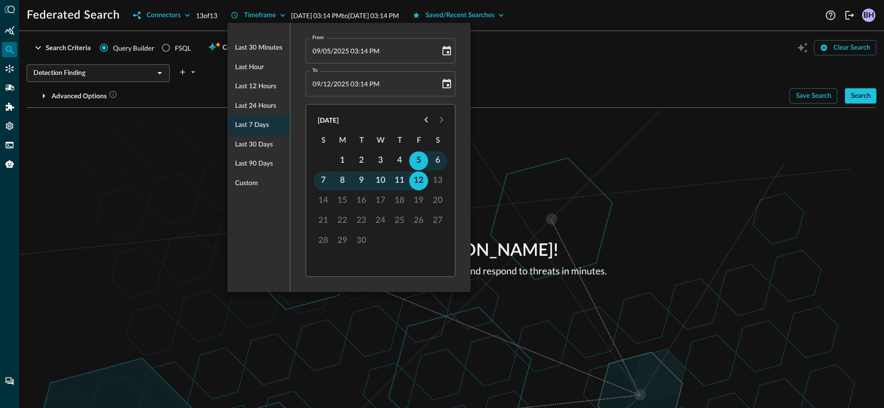
click at [682, 162] on div at bounding box center [442, 204] width 884 height 408
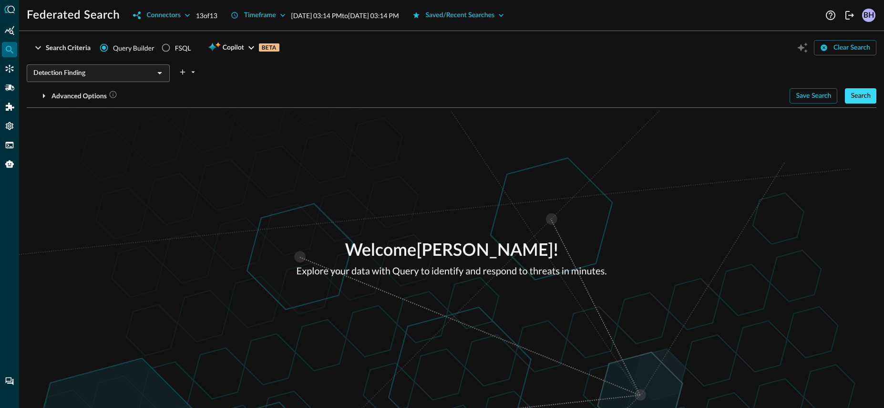
click at [854, 94] on div "Search" at bounding box center [861, 96] width 20 height 12
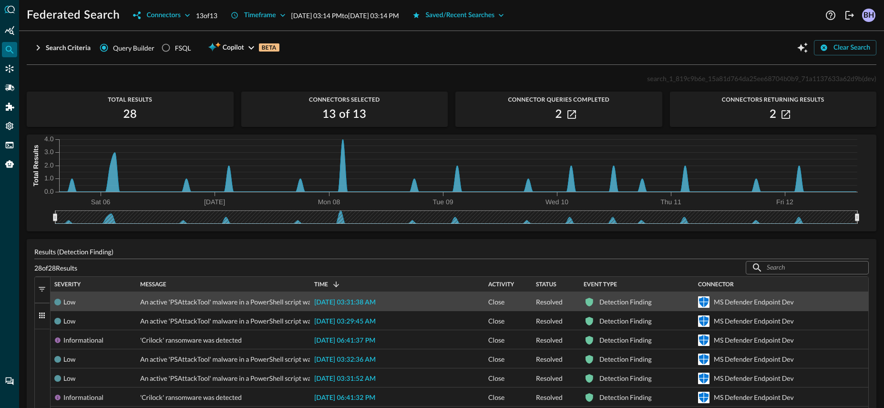
click at [344, 305] on span "[DATE] 03:31:38 AM" at bounding box center [345, 302] width 62 height 7
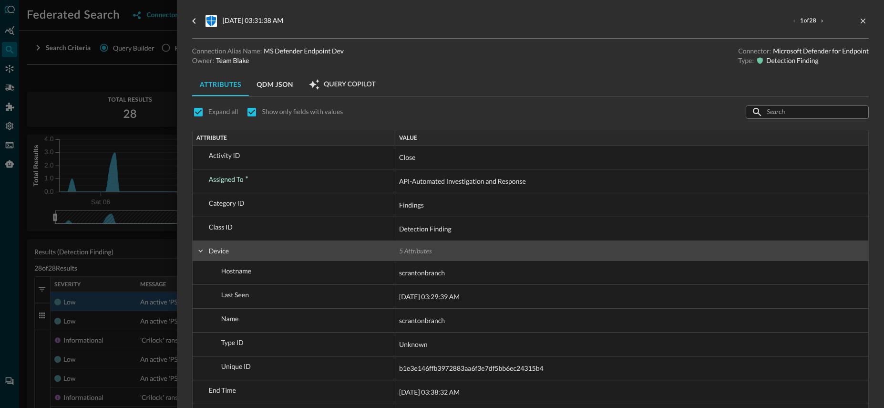
scroll to position [341, 0]
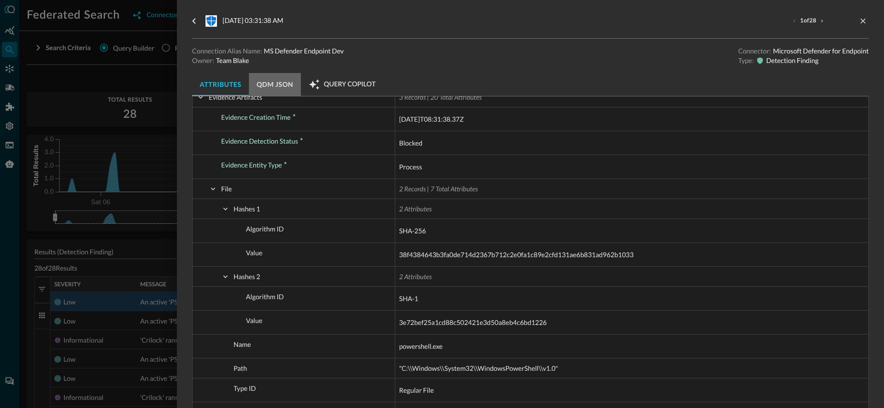
click at [281, 90] on button "QDM JSON" at bounding box center [275, 84] width 52 height 23
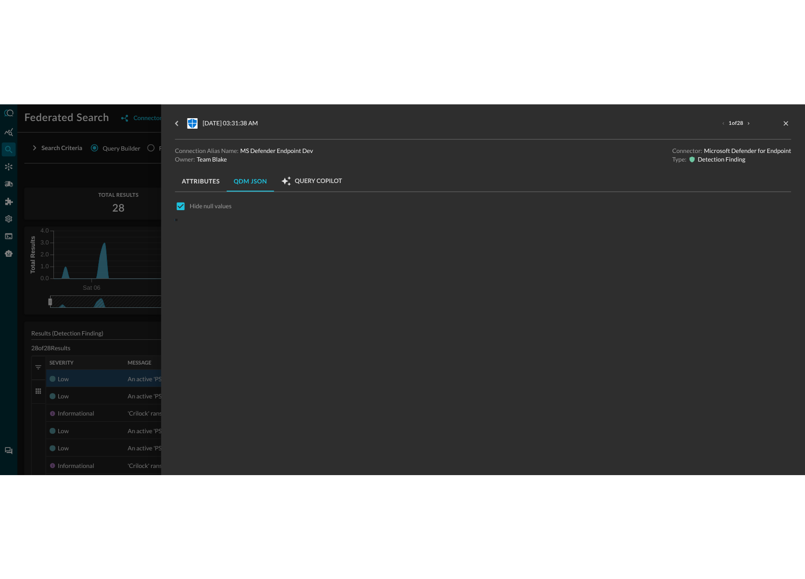
scroll to position [0, 0]
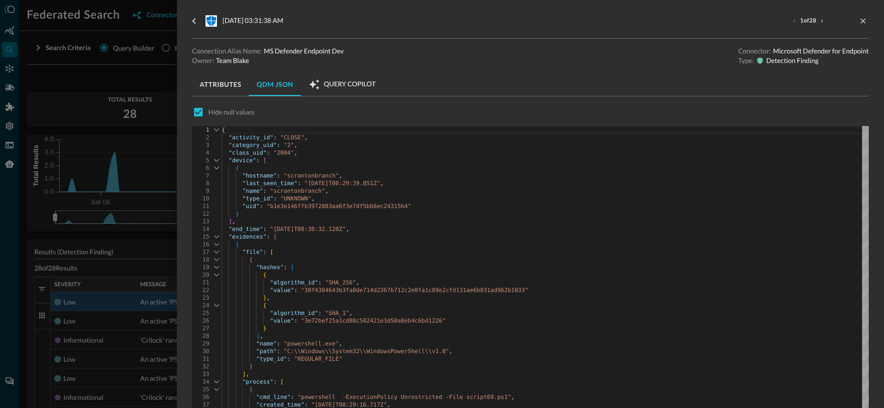
click at [385, 289] on span ""38f4384643b3fa0de714d2367b712c2e0fa1c89e2cfd131ae" at bounding box center [387, 290] width 172 height 7
click at [83, 89] on div at bounding box center [442, 204] width 884 height 408
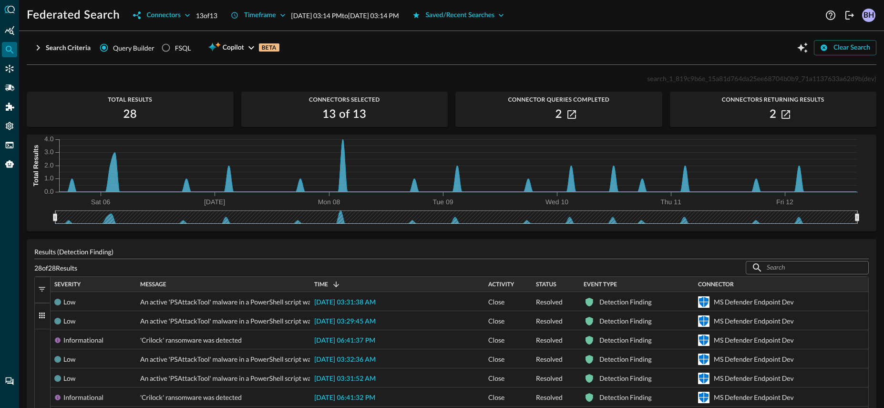
click at [13, 173] on div at bounding box center [9, 204] width 19 height 408
click at [12, 160] on icon "Query Agent" at bounding box center [10, 164] width 10 height 10
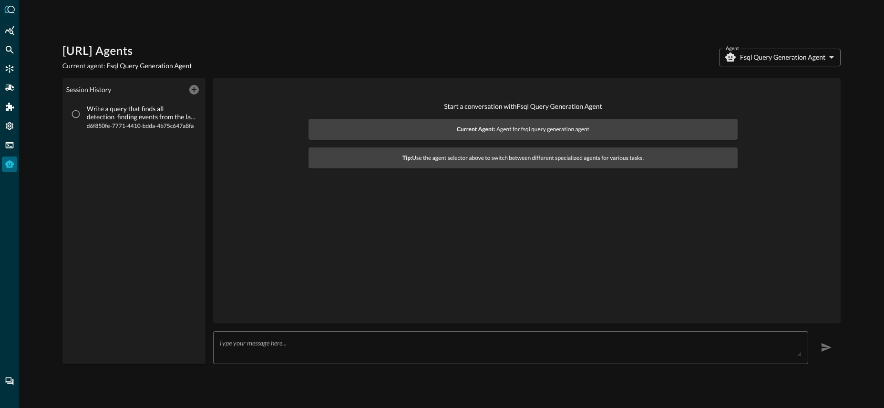
click at [438, 347] on textarea at bounding box center [510, 347] width 583 height 17
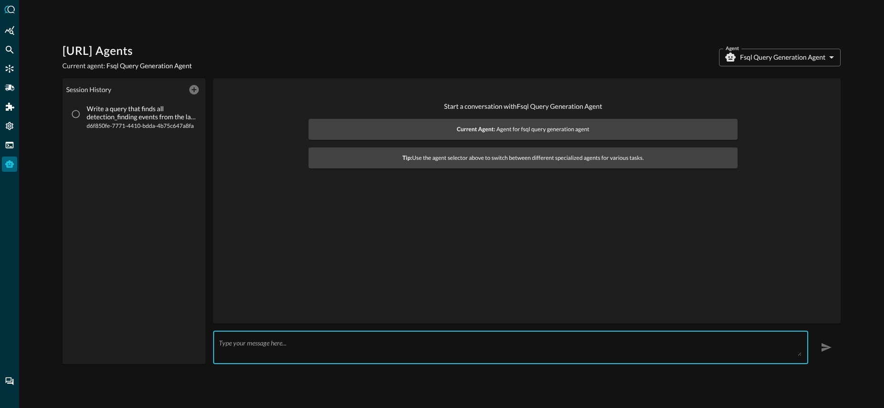
paste textarea "Write a query that finds all detection_finding events from the last month that …"
type textarea "Write a query that finds all detection_finding events from the last month that …"
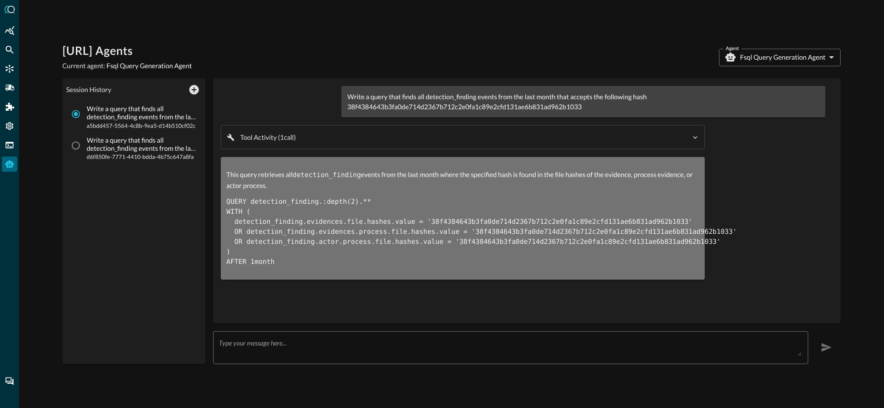
drag, startPoint x: 289, startPoint y: 269, endPoint x: 218, endPoint y: 201, distance: 97.8
click at [218, 201] on div "Write a query that finds all detection_finding events from the last month that …" at bounding box center [527, 200] width 628 height 245
copy code "QUERY detection_finding.:depth(2).** WITH ( detection_finding.evidences.file.ha…"
click at [442, 278] on div "This query retrieves all detection_finding events from the last month where the…" at bounding box center [463, 218] width 484 height 123
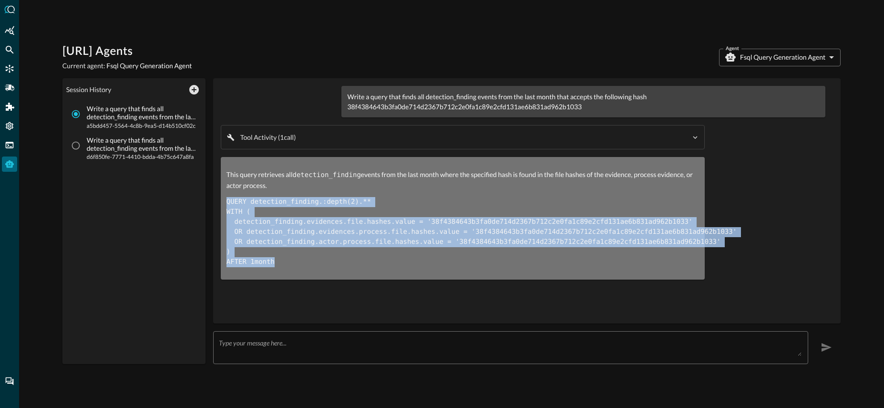
drag, startPoint x: 277, startPoint y: 262, endPoint x: 218, endPoint y: 195, distance: 89.2
click at [218, 195] on div "Write a query that finds all detection_finding events from the last month that …" at bounding box center [527, 200] width 628 height 245
copy code "QUERY detection_finding.:depth(2).** WITH ( detection_finding.evidences.file.ha…"
drag, startPoint x: 540, startPoint y: 54, endPoint x: 431, endPoint y: 56, distance: 108.7
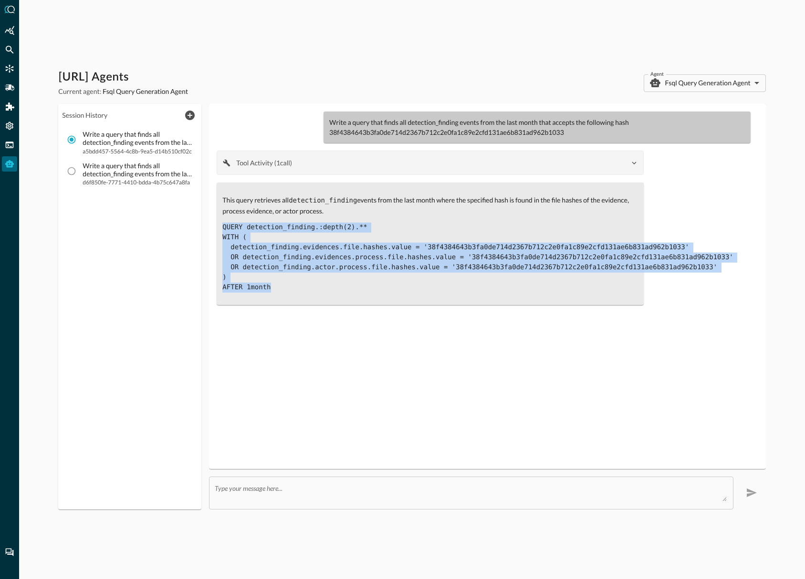
click at [382, 256] on code "QUERY detection_finding.:depth(2).** WITH ( detection_finding.evidences.file.ha…" at bounding box center [477, 258] width 510 height 68
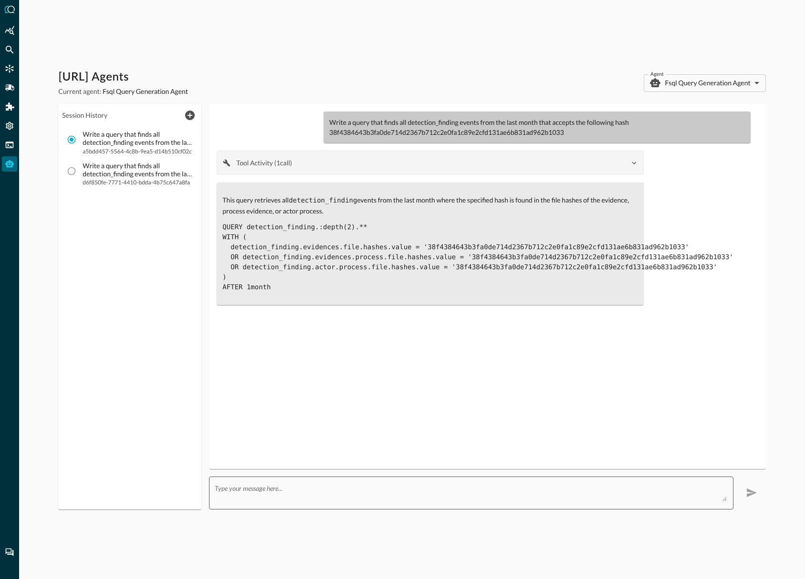
drag, startPoint x: 372, startPoint y: 483, endPoint x: 459, endPoint y: 362, distance: 148.0
click at [372, 431] on div "x ​" at bounding box center [471, 493] width 524 height 33
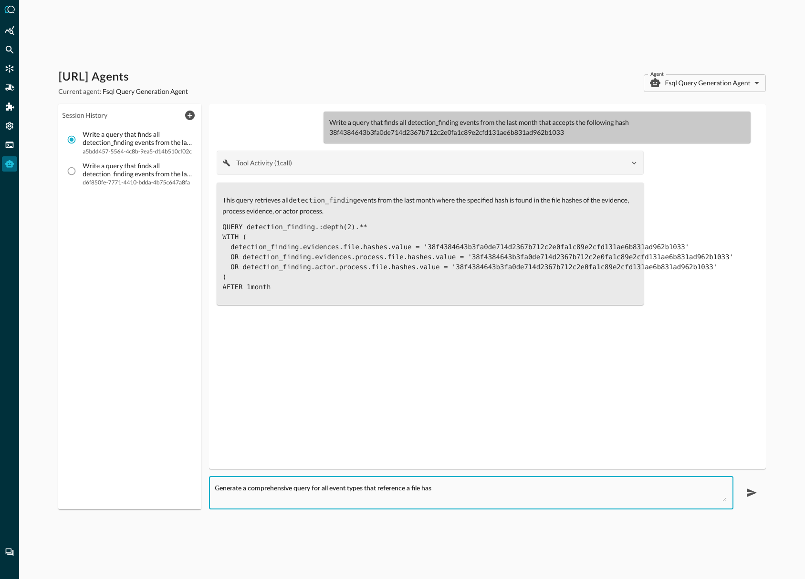
type textarea "Generate a comprehensive query for all event types that reference a file hash"
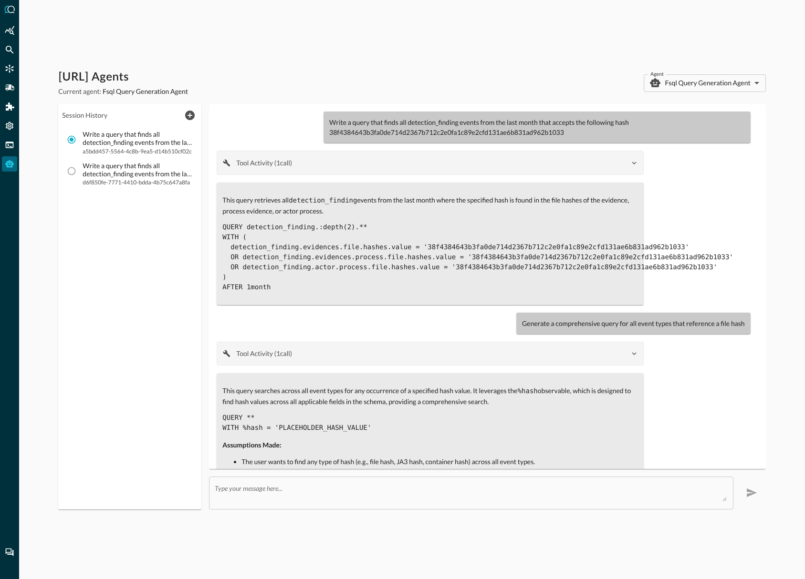
scroll to position [91, 0]
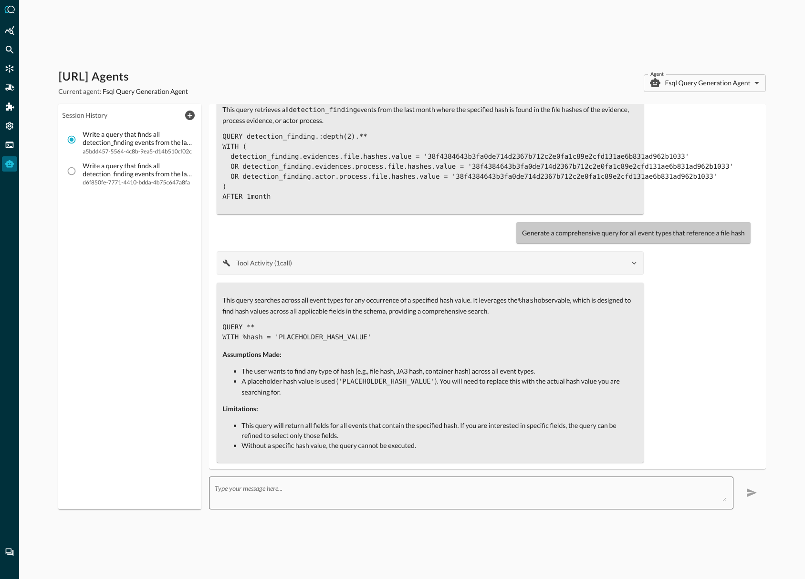
drag, startPoint x: 335, startPoint y: 486, endPoint x: 515, endPoint y: 439, distance: 185.7
click at [336, 431] on textarea at bounding box center [470, 493] width 511 height 17
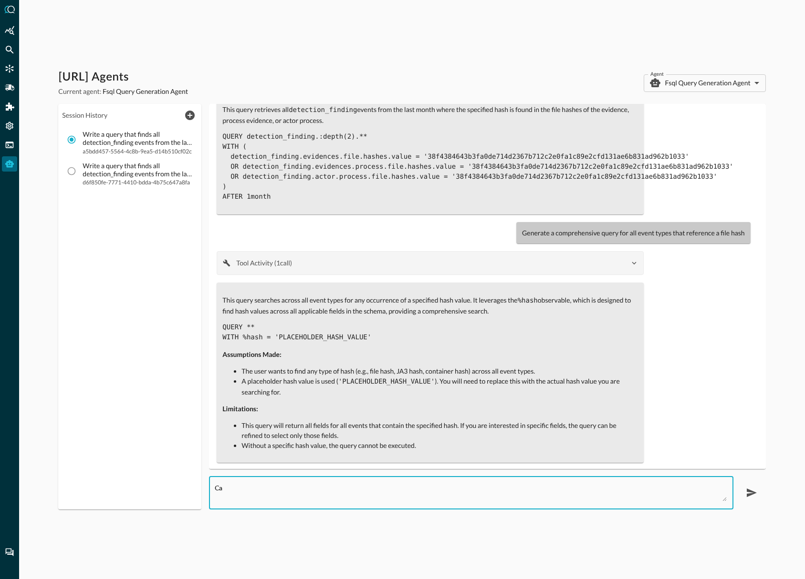
type textarea "C"
type textarea "R"
type textarea "Generate a query for file hash entity search for multiple hashes"
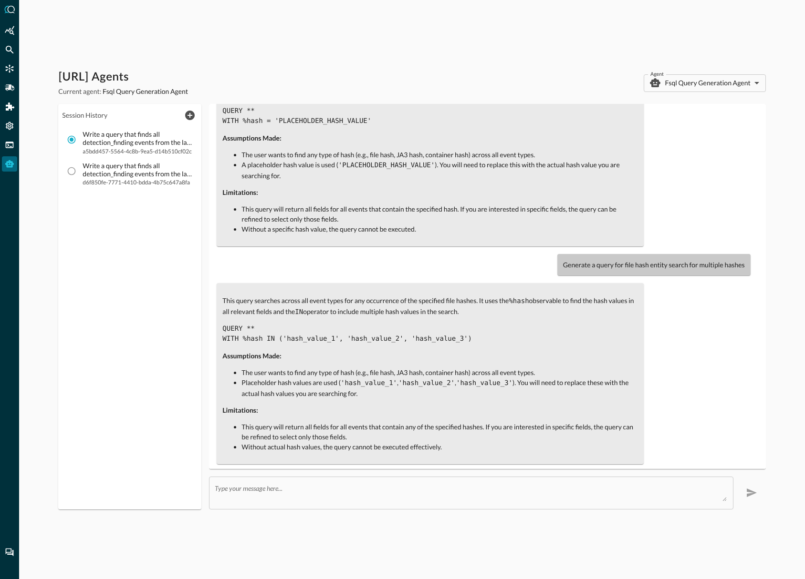
scroll to position [210, 0]
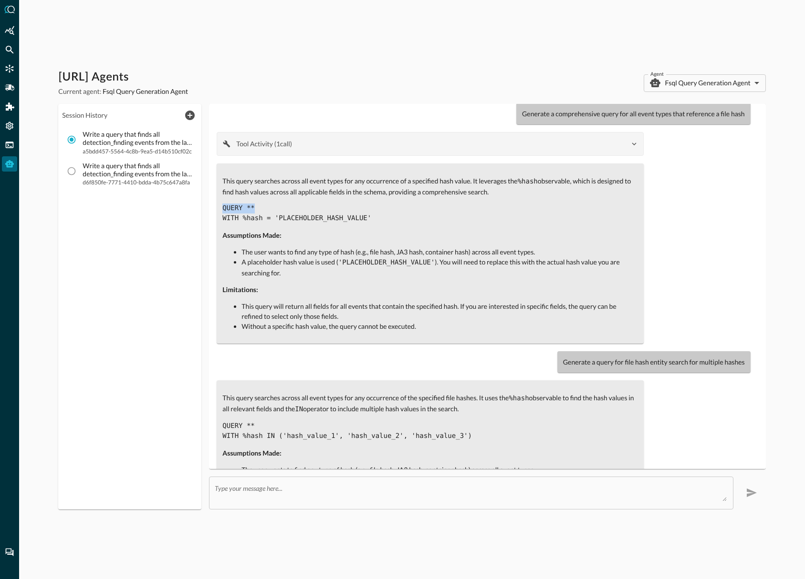
drag, startPoint x: 258, startPoint y: 209, endPoint x: 220, endPoint y: 209, distance: 37.7
click at [220, 209] on div "This query searches across all event types for any occurrence of a specified ha…" at bounding box center [430, 254] width 427 height 180
copy code "QUERY **"
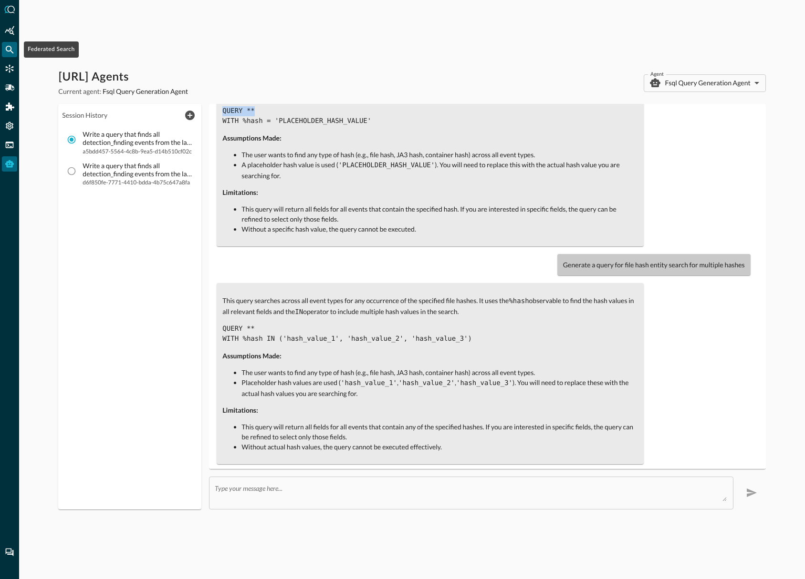
click at [9, 52] on icon "Federated Search" at bounding box center [10, 50] width 8 height 8
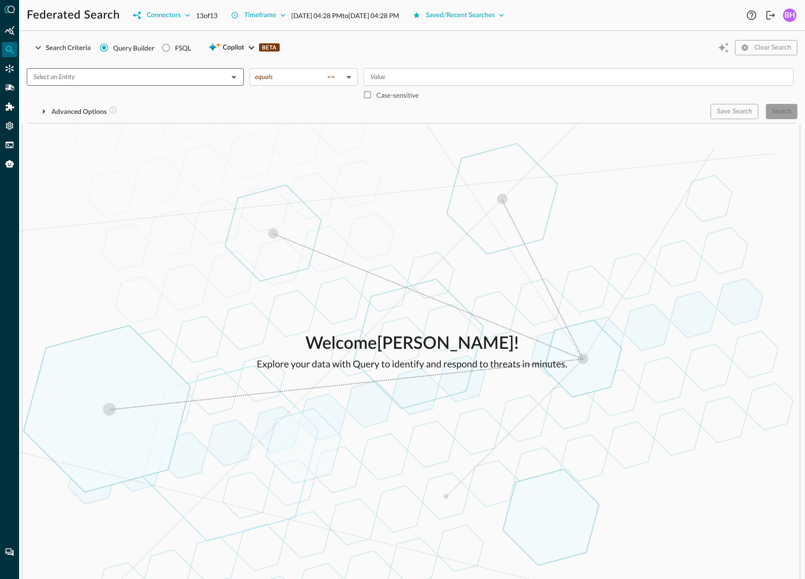
click at [243, 77] on div "​" at bounding box center [135, 77] width 217 height 18
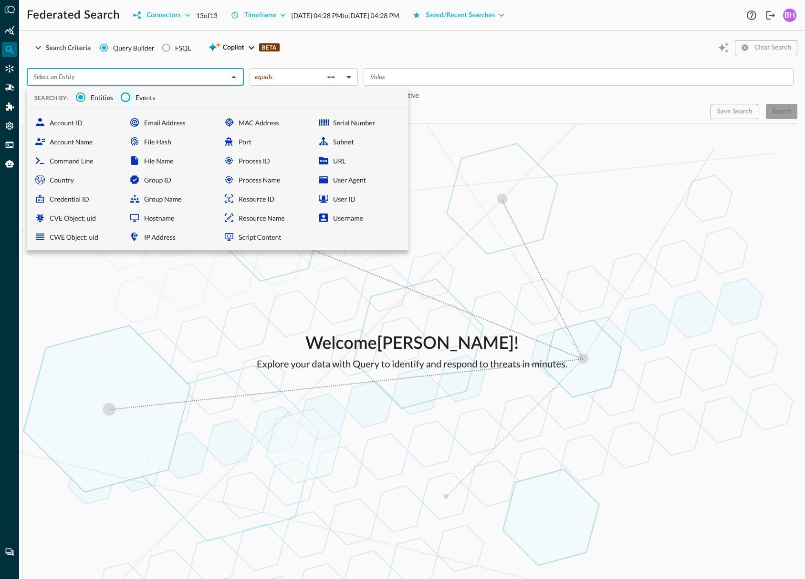
click at [135, 97] on input "Events" at bounding box center [125, 97] width 20 height 20
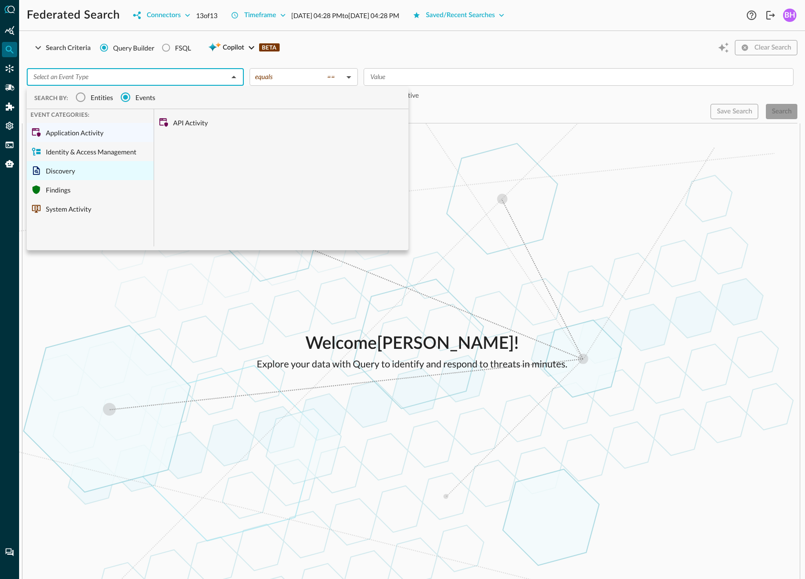
click at [58, 176] on div "Discovery" at bounding box center [90, 170] width 127 height 19
click at [56, 190] on div "Findings" at bounding box center [90, 189] width 127 height 19
click at [193, 123] on div "Detection Finding" at bounding box center [281, 122] width 254 height 19
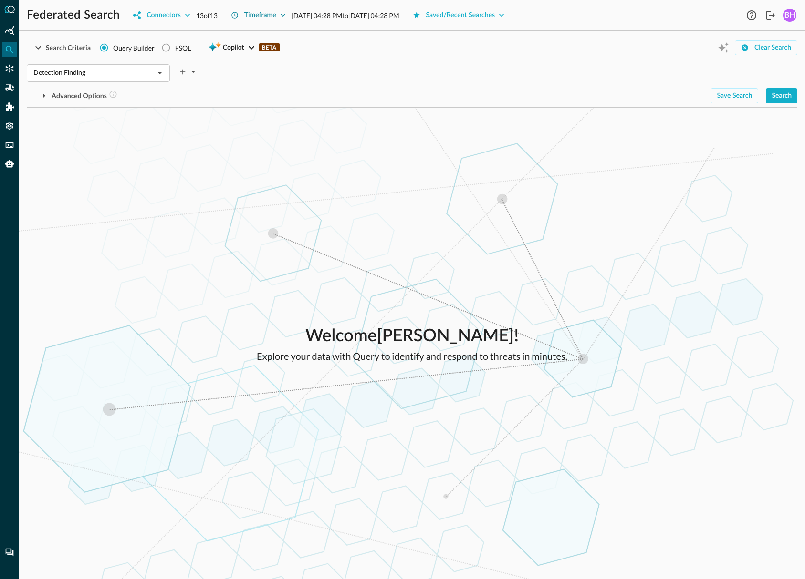
click at [279, 13] on button "Timeframe" at bounding box center [258, 15] width 66 height 15
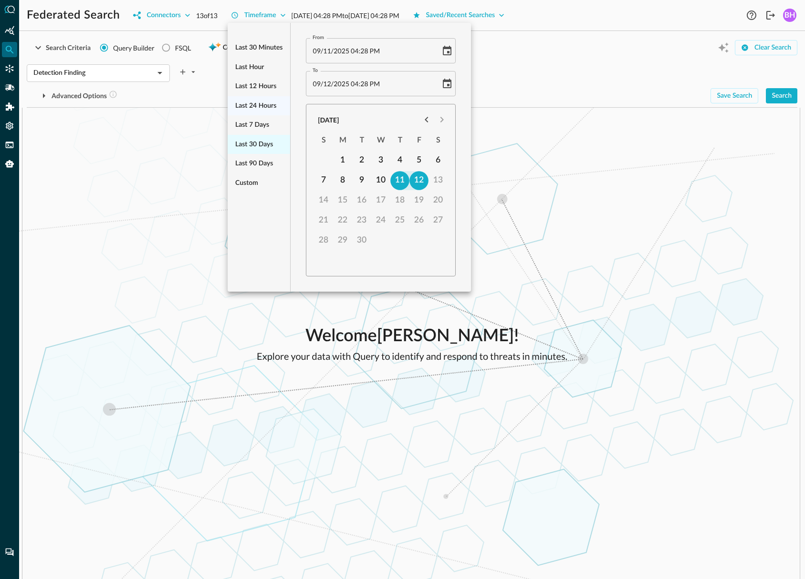
click at [262, 141] on span "Last 30 days" at bounding box center [254, 145] width 38 height 12
type input "[DATE] 04:28 PM"
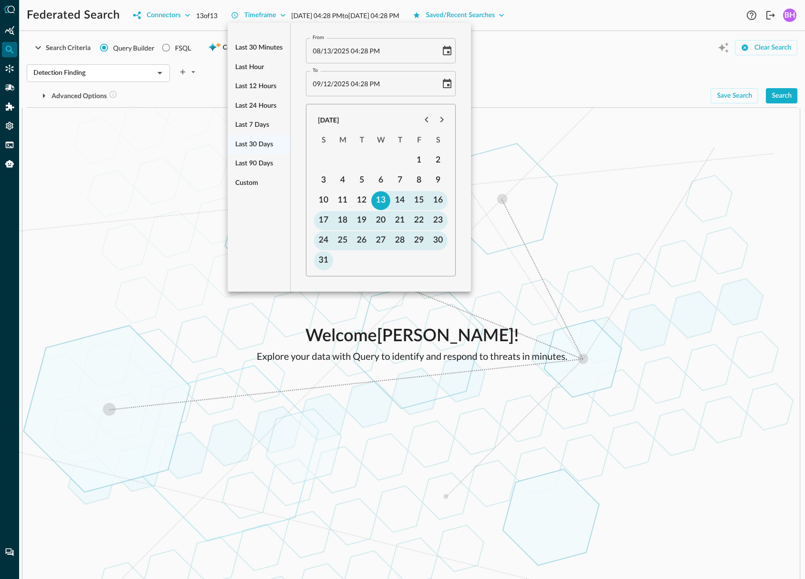
drag, startPoint x: 765, startPoint y: 168, endPoint x: 778, endPoint y: 131, distance: 39.7
click at [766, 165] on div at bounding box center [402, 289] width 805 height 579
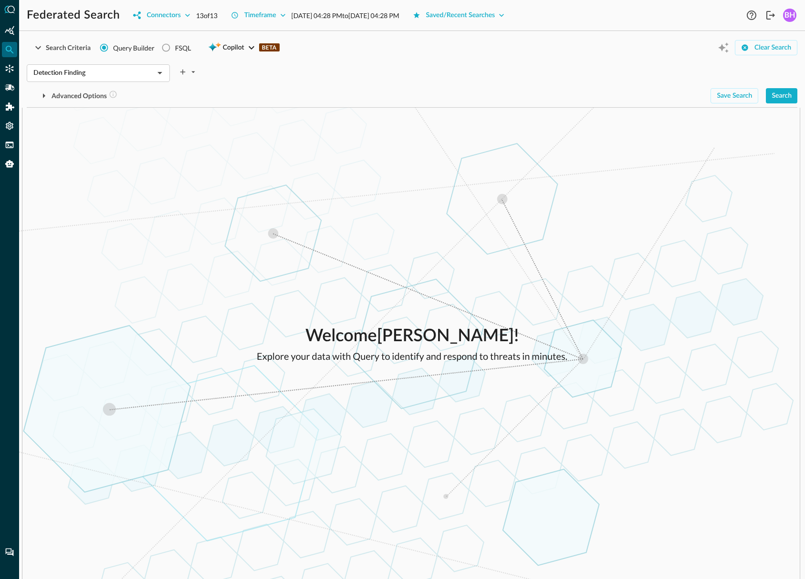
click at [775, 94] on div "Search" at bounding box center [781, 96] width 20 height 12
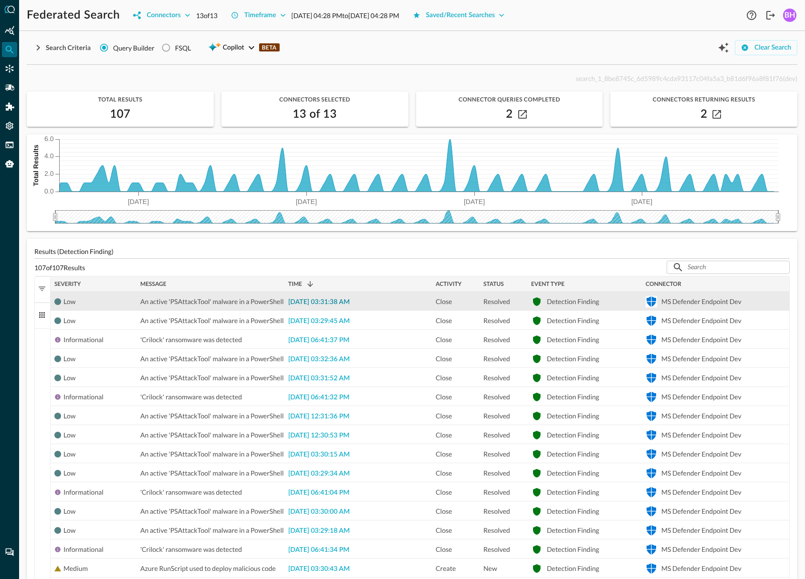
click at [333, 303] on span "[DATE] 03:31:38 AM" at bounding box center [319, 302] width 62 height 7
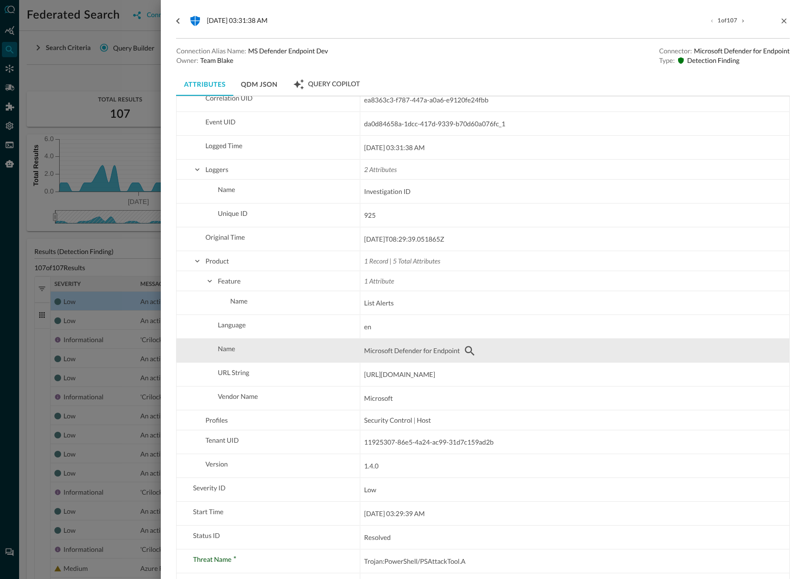
scroll to position [1548, 0]
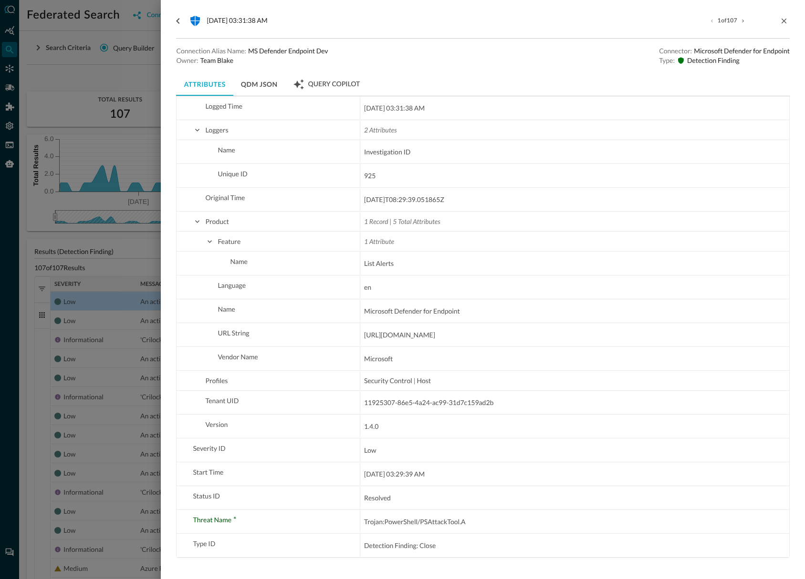
click at [256, 89] on button "QDM JSON" at bounding box center [259, 84] width 52 height 23
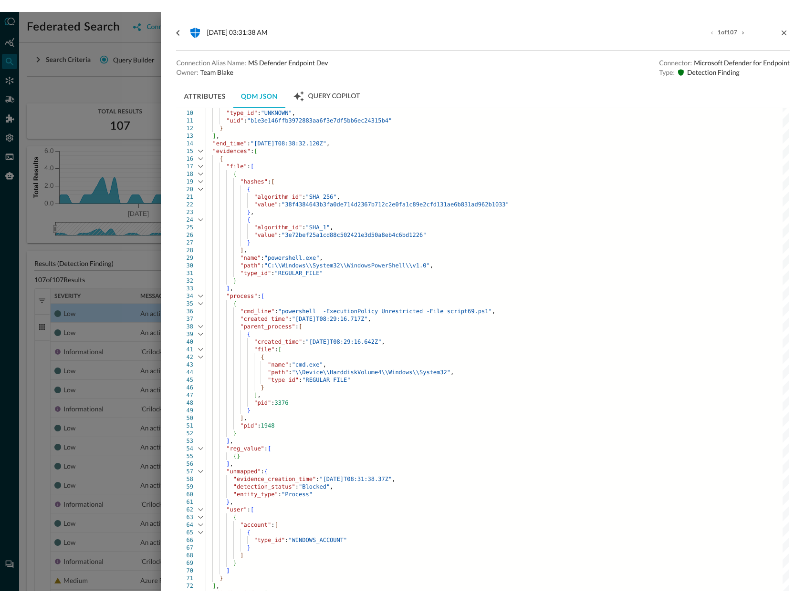
scroll to position [49, 0]
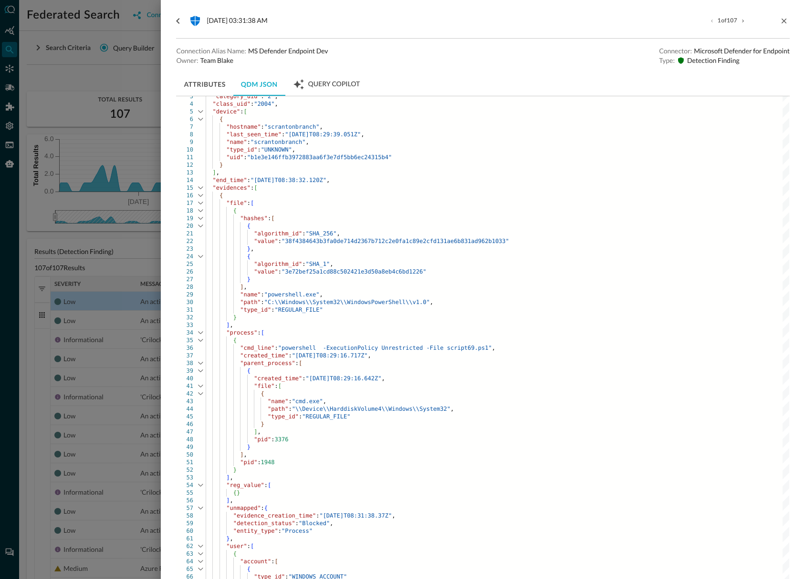
drag, startPoint x: 676, startPoint y: 280, endPoint x: 689, endPoint y: 121, distance: 159.8
click at [676, 280] on div "}" at bounding box center [497, 280] width 583 height 8
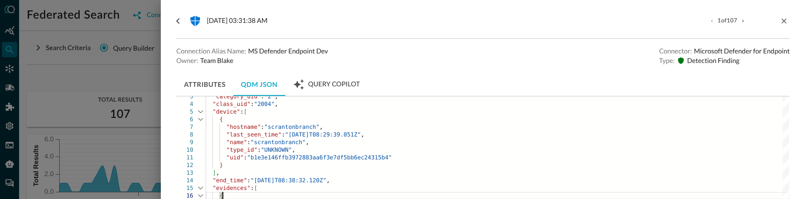
click at [614, 197] on div "{" at bounding box center [497, 196] width 583 height 8
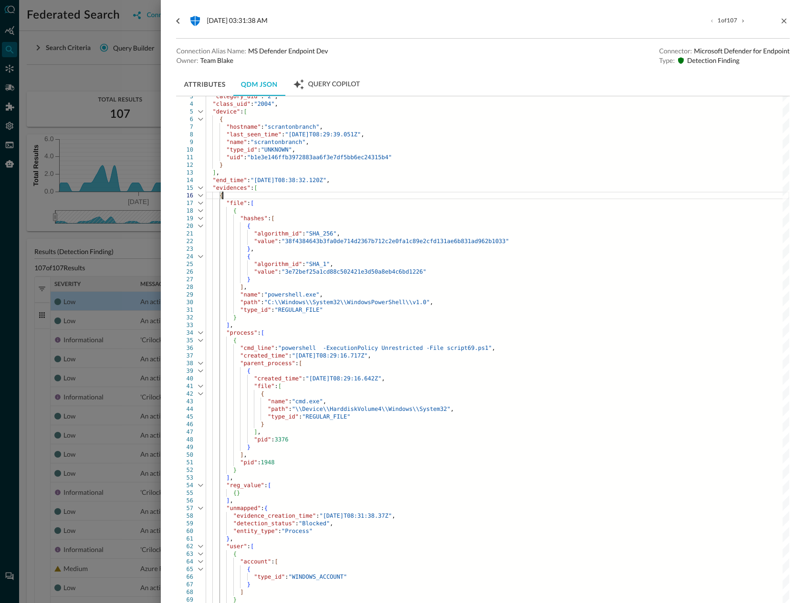
scroll to position [0, 0]
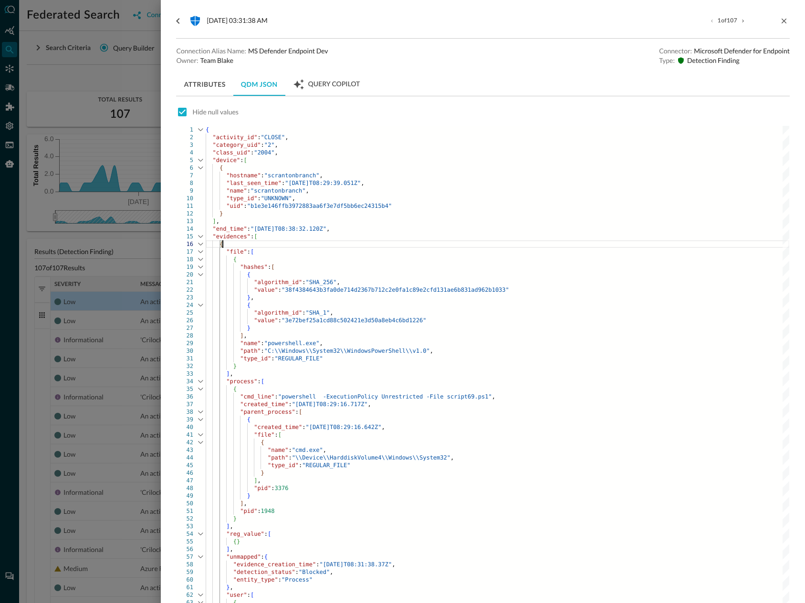
click at [211, 84] on button "Attributes" at bounding box center [204, 84] width 57 height 23
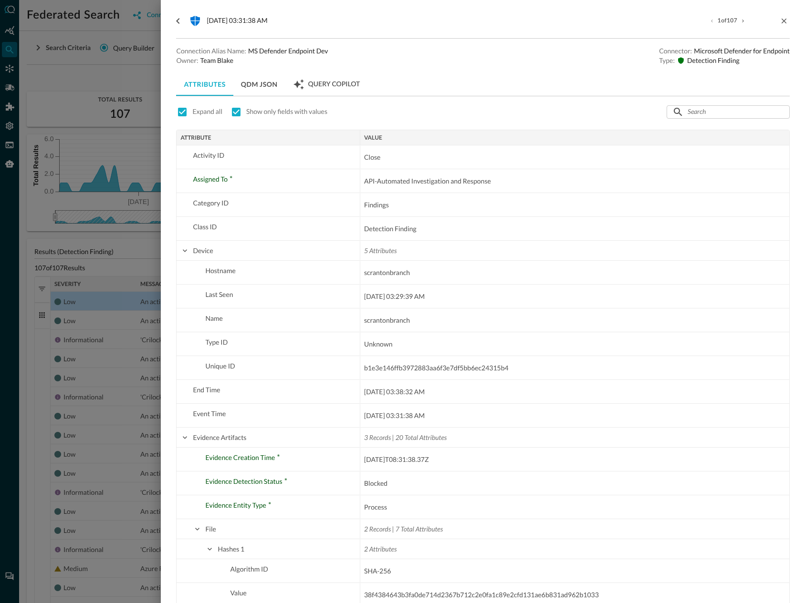
click at [123, 191] on div at bounding box center [402, 301] width 805 height 603
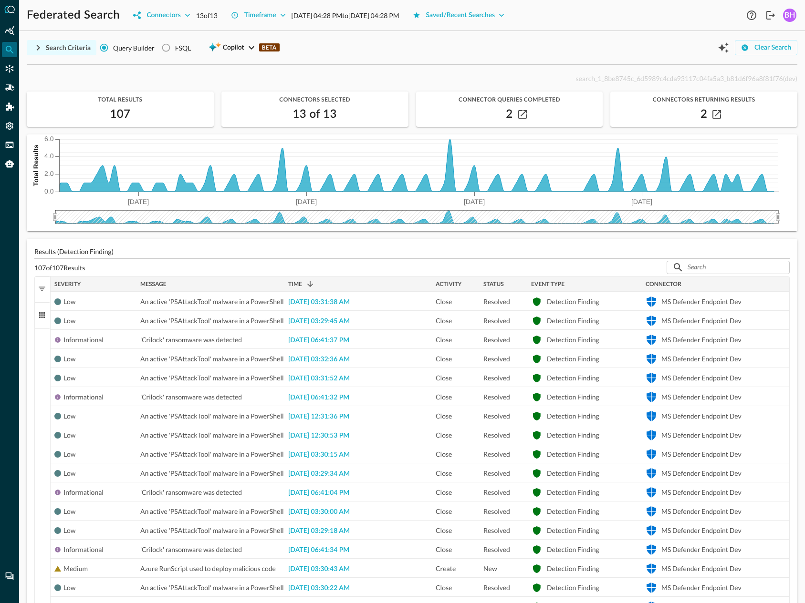
click at [57, 46] on div "Search Criteria" at bounding box center [68, 48] width 45 height 12
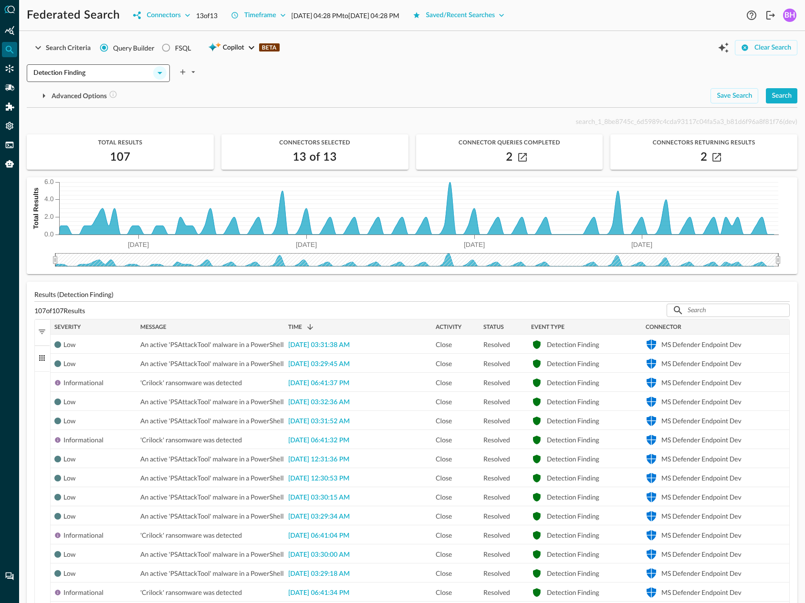
click at [156, 72] on icon "Open" at bounding box center [159, 72] width 11 height 11
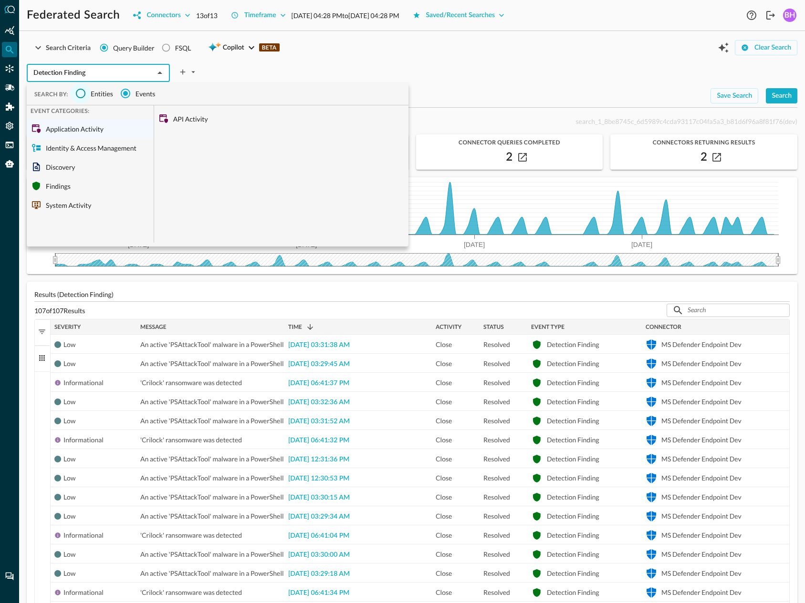
click at [75, 98] on input "Entities" at bounding box center [81, 93] width 20 height 20
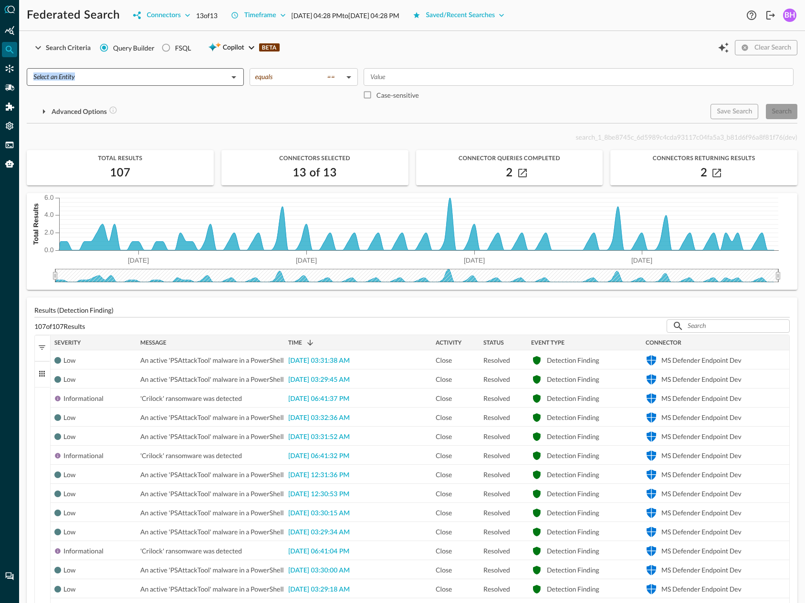
click at [244, 75] on div "​ equals == equals ​ ​ Case-sensitive" at bounding box center [412, 86] width 770 height 36
click at [233, 76] on icon "Open" at bounding box center [233, 77] width 5 height 2
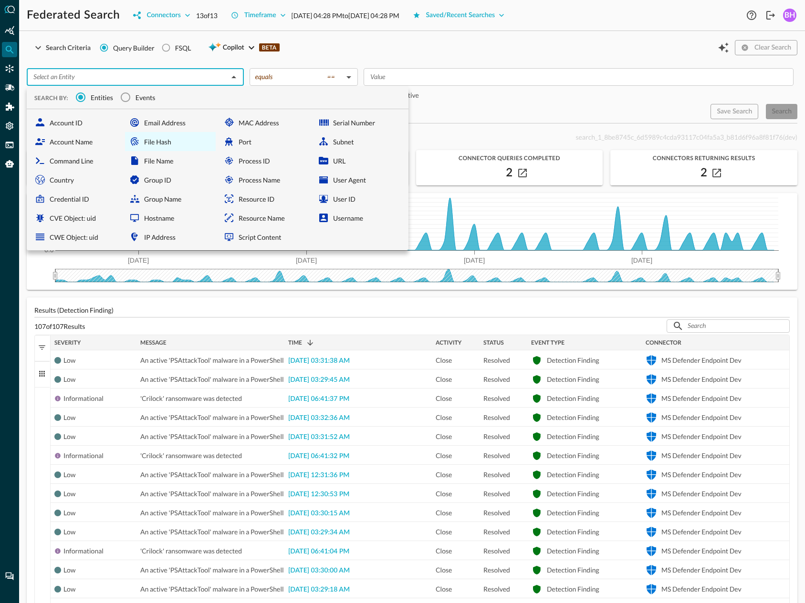
click at [143, 143] on div "File Hash" at bounding box center [170, 141] width 91 height 19
type input "File Hash"
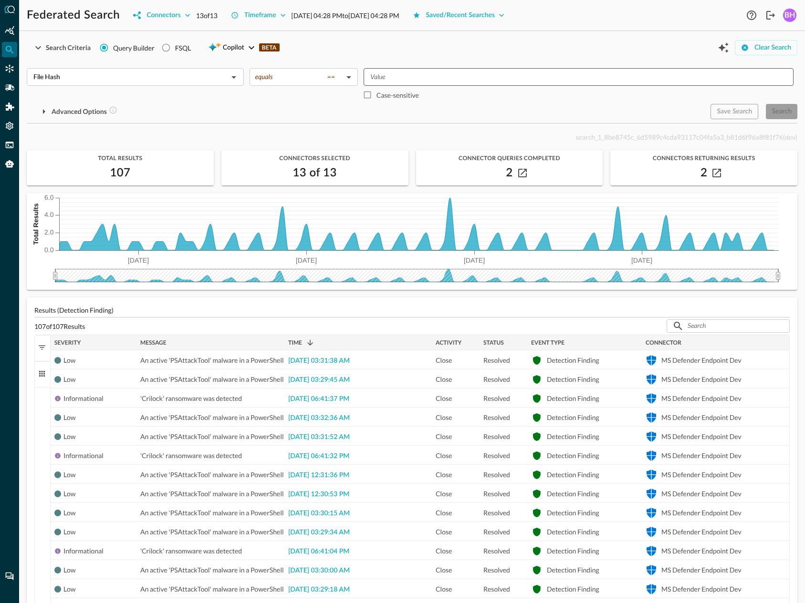
click at [404, 77] on input "Value" at bounding box center [577, 77] width 423 height 12
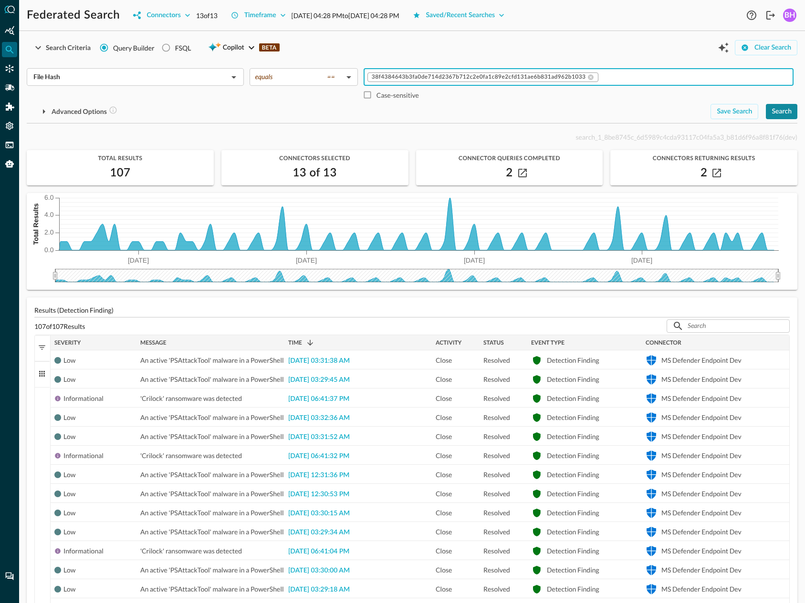
click at [781, 112] on div "Search" at bounding box center [781, 112] width 20 height 12
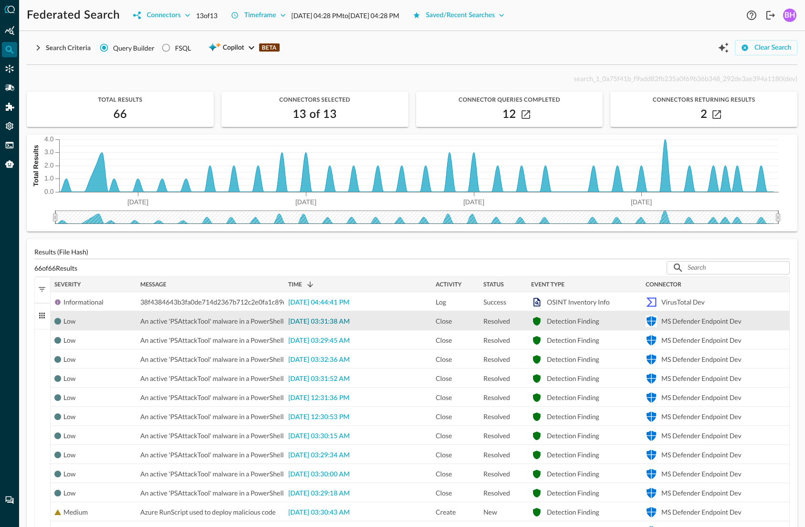
click at [317, 321] on span "[DATE] 03:31:38 AM" at bounding box center [319, 321] width 62 height 7
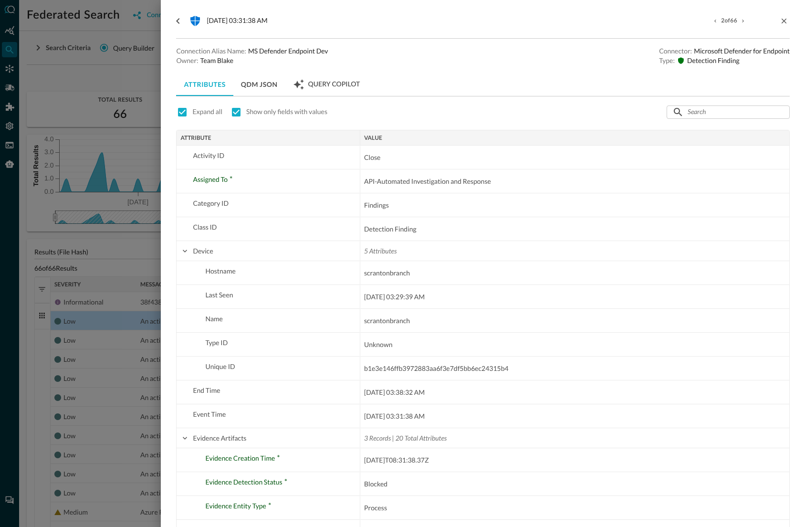
click at [257, 89] on button "QDM JSON" at bounding box center [259, 84] width 52 height 23
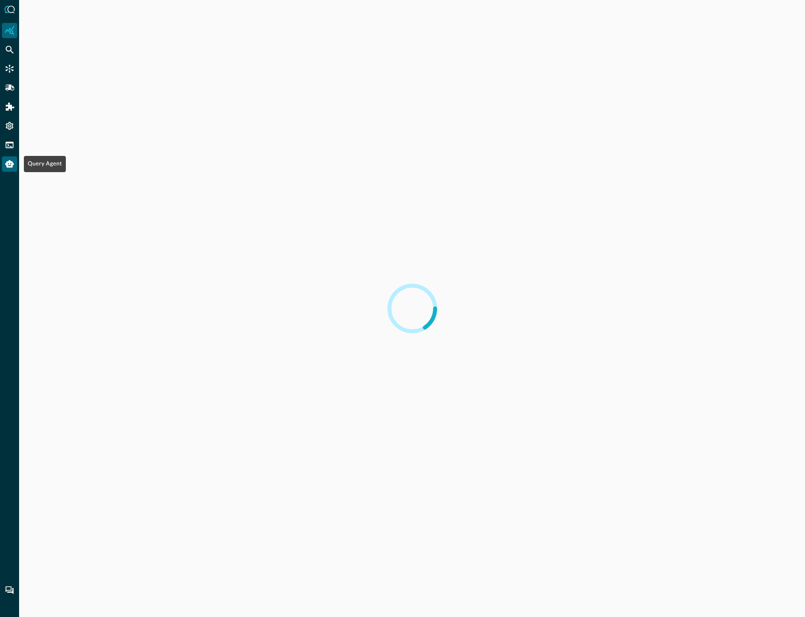
click at [11, 166] on icon "Query Agent" at bounding box center [9, 164] width 9 height 8
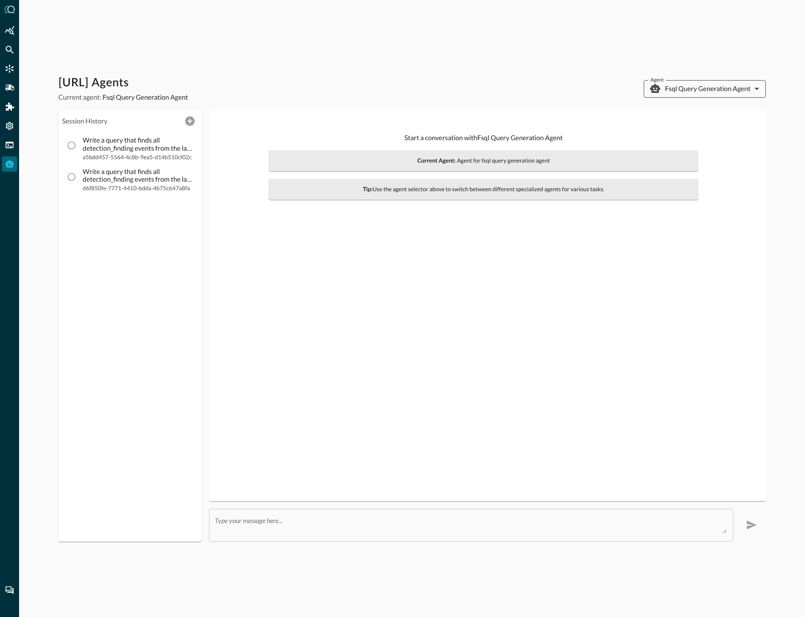
click at [688, 86] on body "Query.AI Agents Current agent: Fsql Query Generation Agent Agent Fsql Query Gen…" at bounding box center [402, 308] width 805 height 617
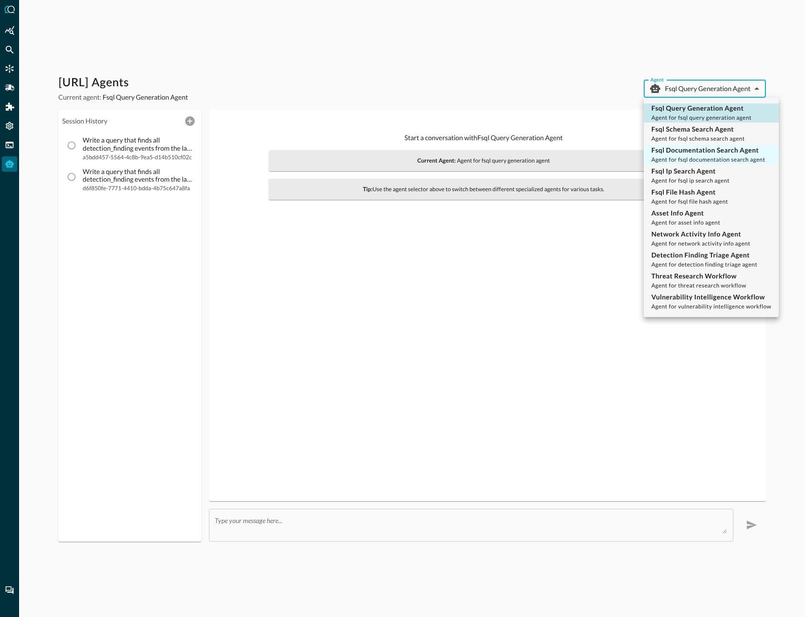
click at [729, 159] on span "Agent for fsql documentation search agent" at bounding box center [708, 159] width 114 height 7
type input "fsql_documentation_search_agent"
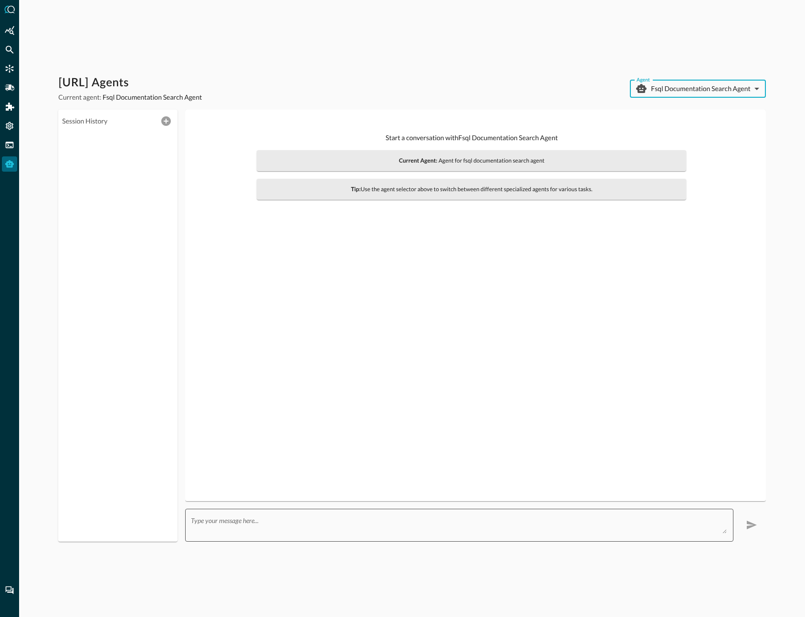
click at [347, 527] on textarea at bounding box center [458, 525] width 535 height 17
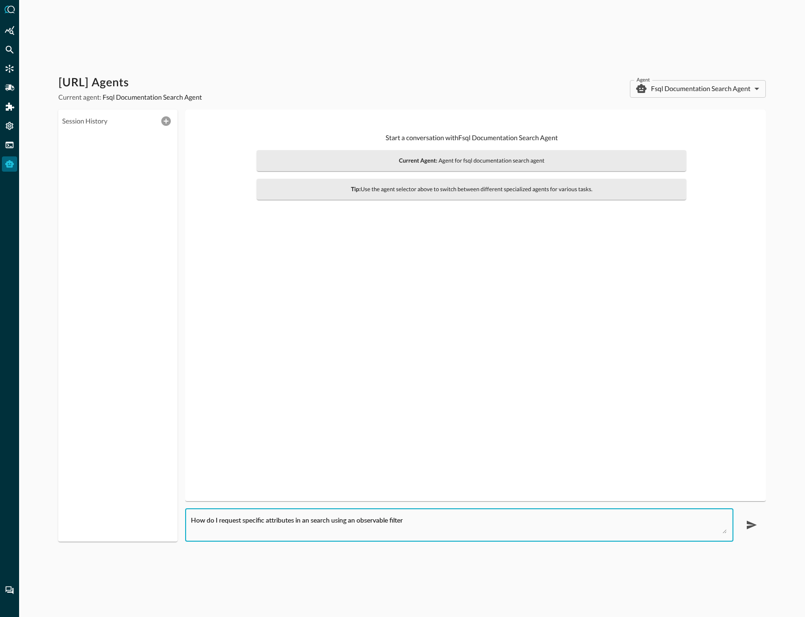
type textarea "How do I request specific attributes in an search using an observable filter?"
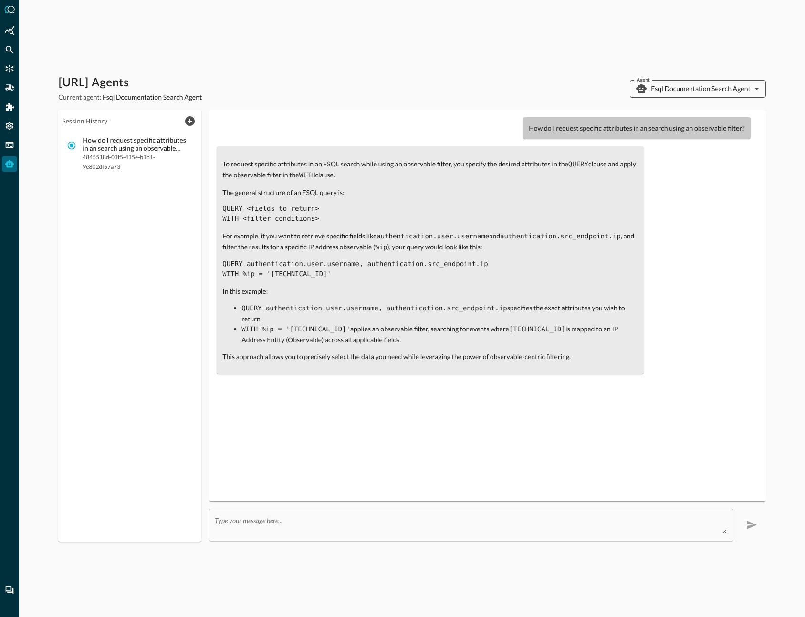
click at [678, 88] on body "Query.AI Agents Current agent: Fsql Documentation Search Agent Agent Fsql Docum…" at bounding box center [402, 308] width 805 height 617
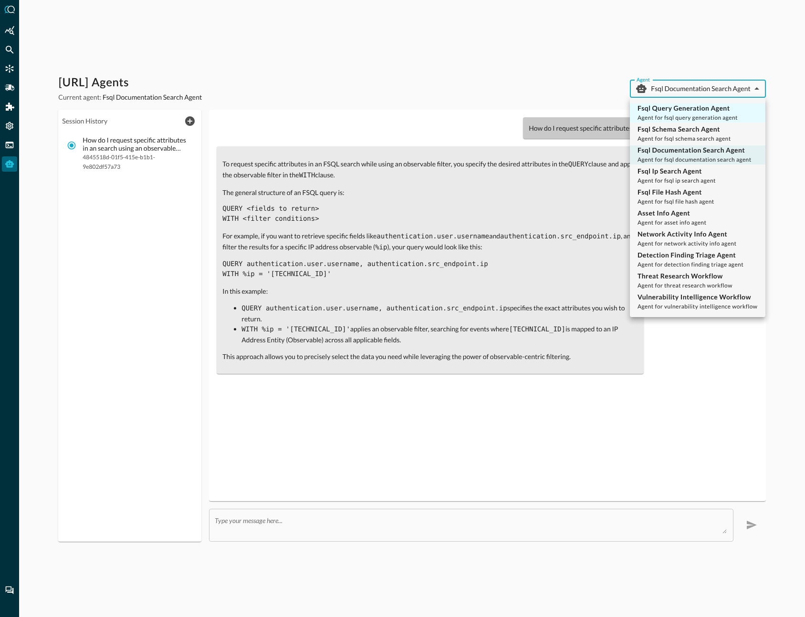
click at [672, 106] on p "Fsql Query Generation Agent" at bounding box center [687, 108] width 100 height 10
type input "fsql_query_generation_agent"
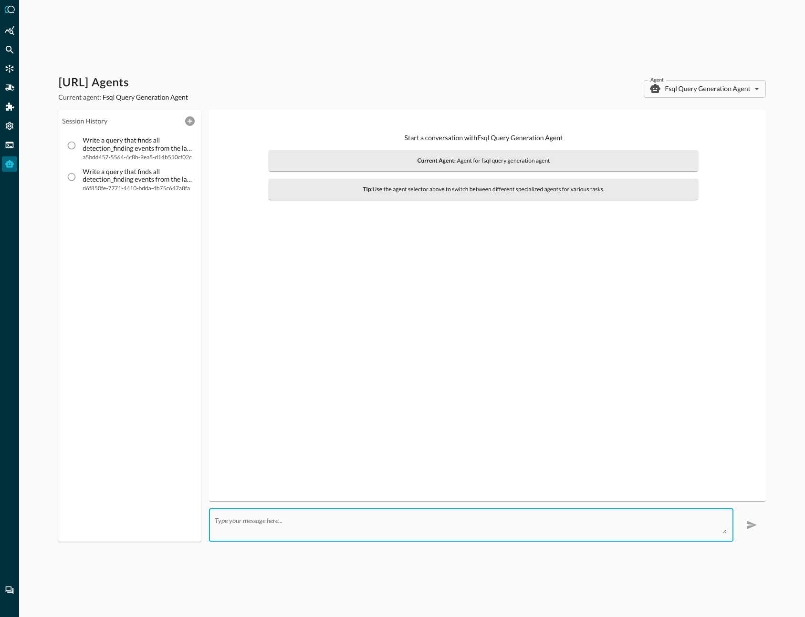
click at [394, 530] on textarea at bounding box center [470, 525] width 511 height 17
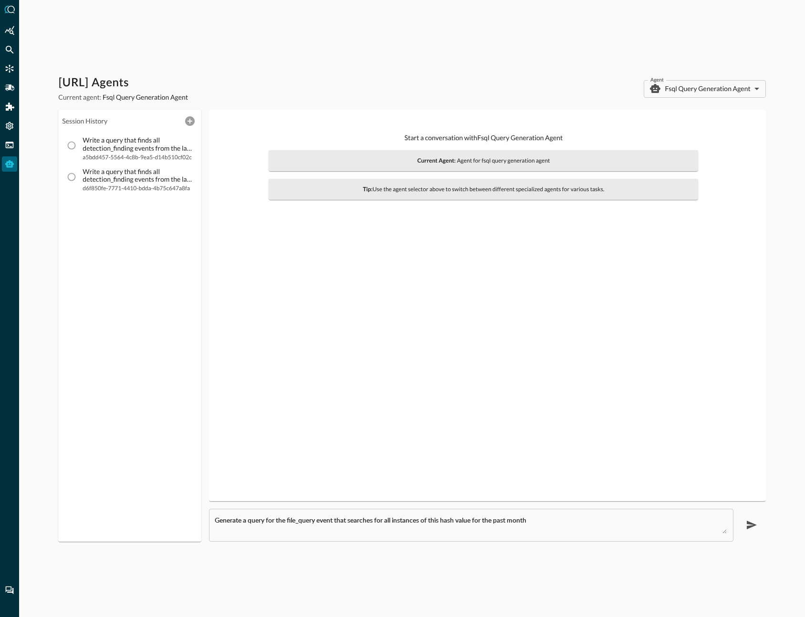
drag, startPoint x: 614, startPoint y: 527, endPoint x: 610, endPoint y: 508, distance: 19.9
click at [613, 527] on textarea "Generate a query for the file_query event that searches for all instances of th…" at bounding box center [470, 525] width 511 height 17
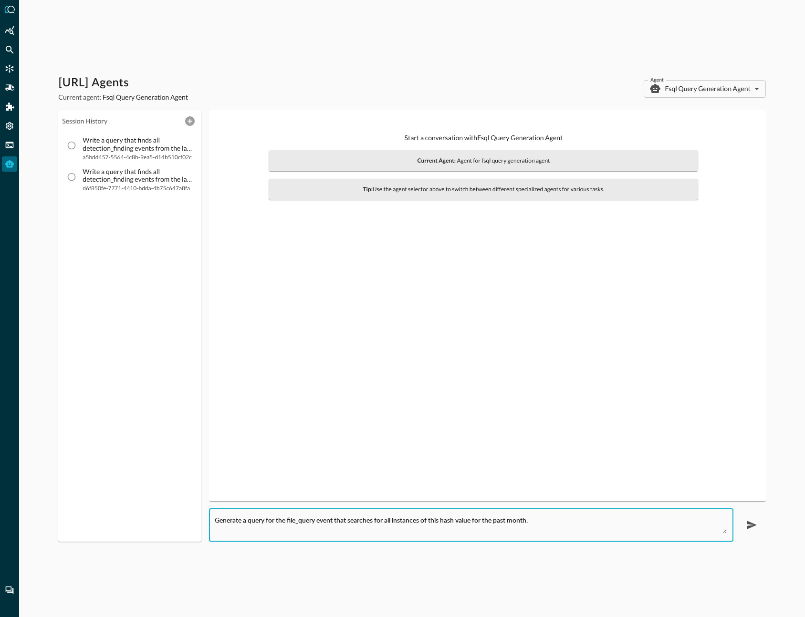
paste textarea "38f4384643b3fa0de714d2367b712c2e0fa1c89e2cfd131ae6b831ad962b1033"
type textarea "Generate a query for the file_query event that searches for all instances of th…"
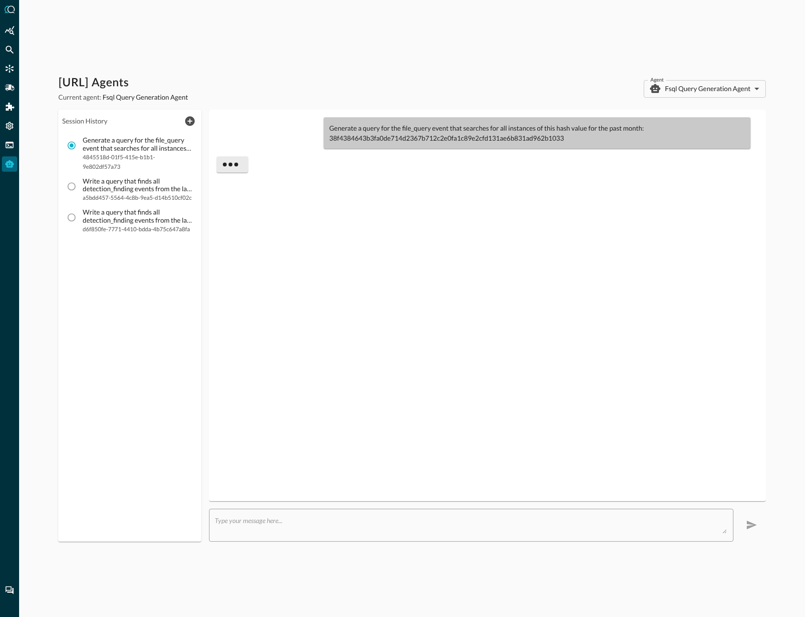
click at [478, 448] on div "Generate a query for the file_query event that searches for all instances of th…" at bounding box center [487, 305] width 541 height 376
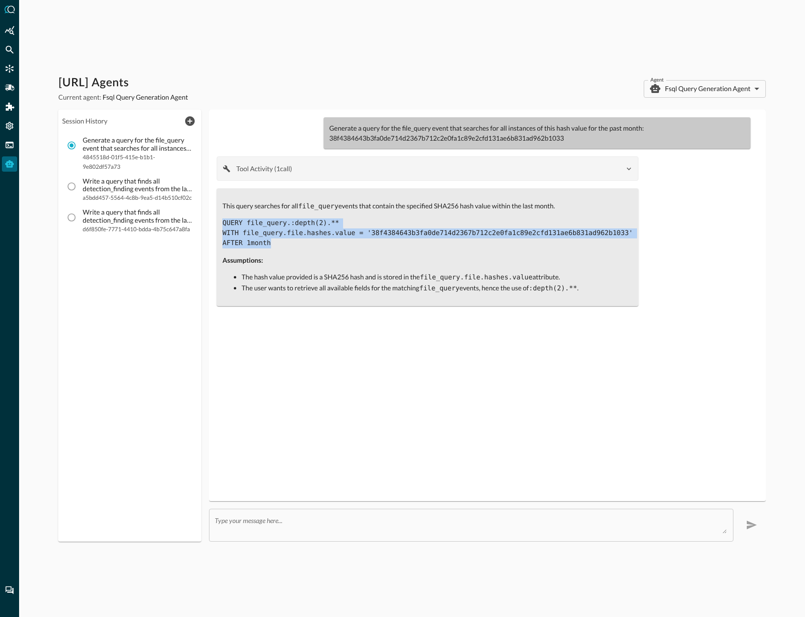
drag, startPoint x: 269, startPoint y: 243, endPoint x: 210, endPoint y: 216, distance: 65.5
click at [210, 216] on div "Generate a query for the file_query event that searches for all instances of th…" at bounding box center [487, 306] width 556 height 392
click at [334, 250] on div "This query searches for all file_query events that contain the specified SHA256…" at bounding box center [427, 247] width 410 height 93
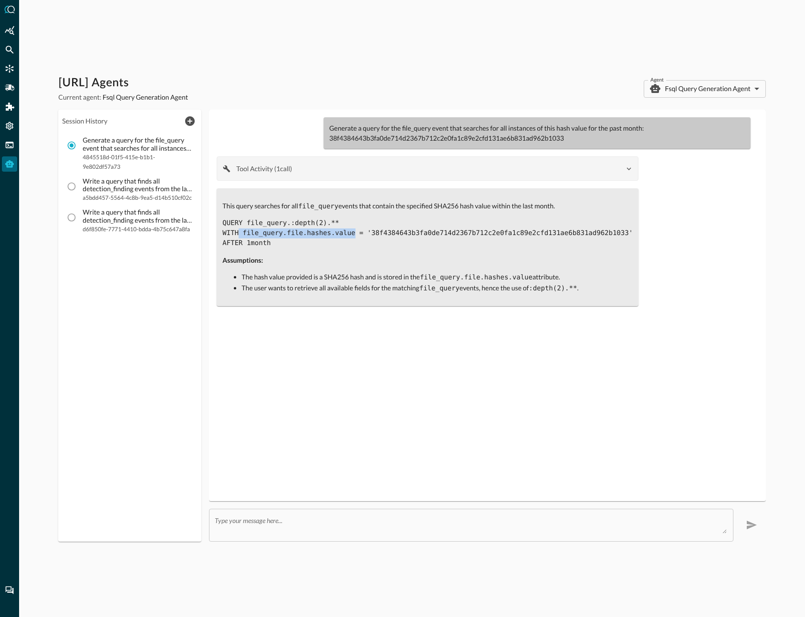
drag, startPoint x: 239, startPoint y: 232, endPoint x: 355, endPoint y: 236, distance: 115.5
click at [355, 236] on code "QUERY file_query.:depth(2).** WITH file_query.file.hashes.value = '38f4384643b3…" at bounding box center [427, 233] width 410 height 28
click at [325, 269] on div "This query searches for all file_query events that contain the specified SHA256…" at bounding box center [427, 247] width 410 height 93
drag, startPoint x: 242, startPoint y: 232, endPoint x: 356, endPoint y: 233, distance: 114.5
click at [356, 233] on code "QUERY file_query.:depth(2).** WITH file_query.file.hashes.value = '38f4384643b3…" at bounding box center [427, 233] width 410 height 28
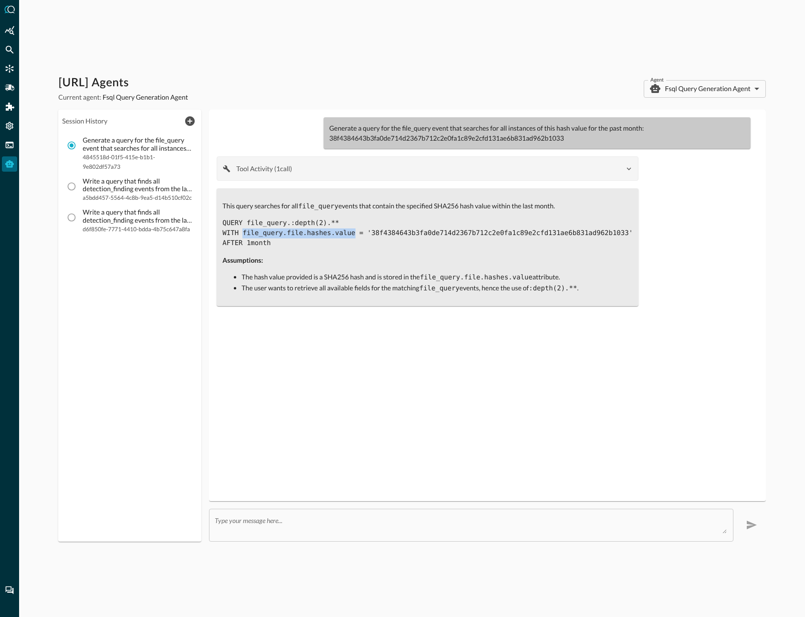
copy code "file_query.file.hashes.value"
